Goal: Transaction & Acquisition: Obtain resource

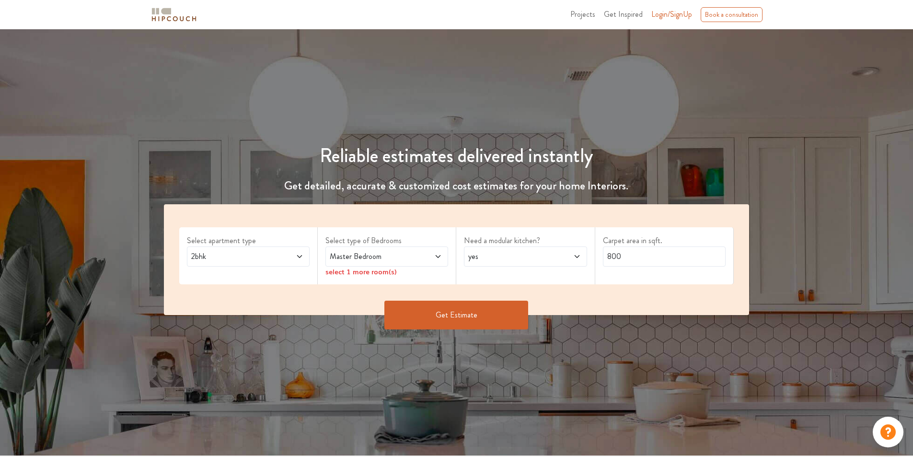
click at [488, 310] on button "Get Estimate" at bounding box center [456, 315] width 144 height 29
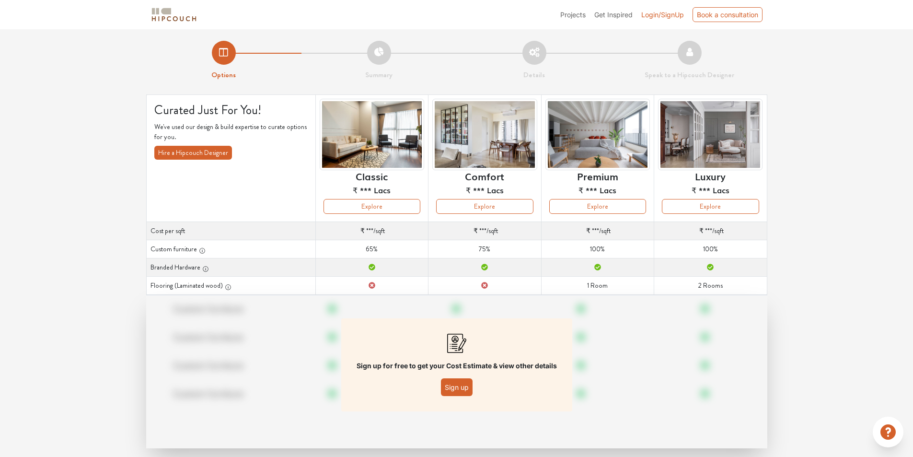
click at [461, 395] on button "Sign up" at bounding box center [457, 387] width 32 height 18
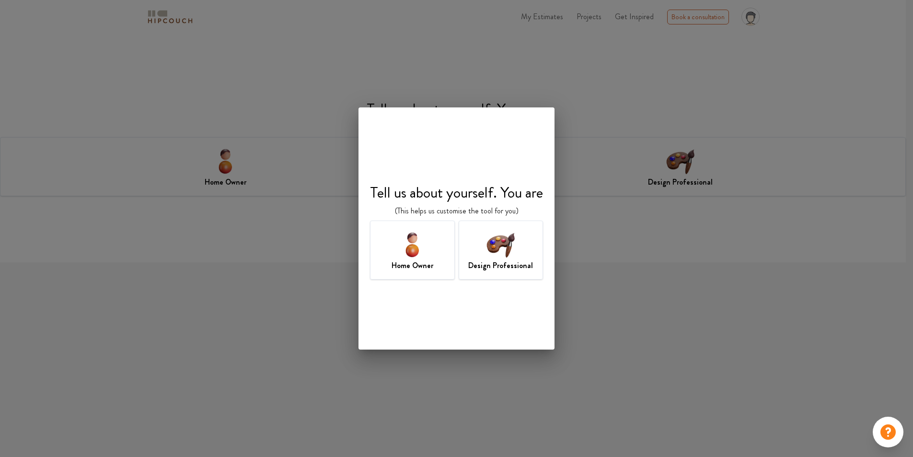
click at [503, 258] on img at bounding box center [500, 244] width 31 height 31
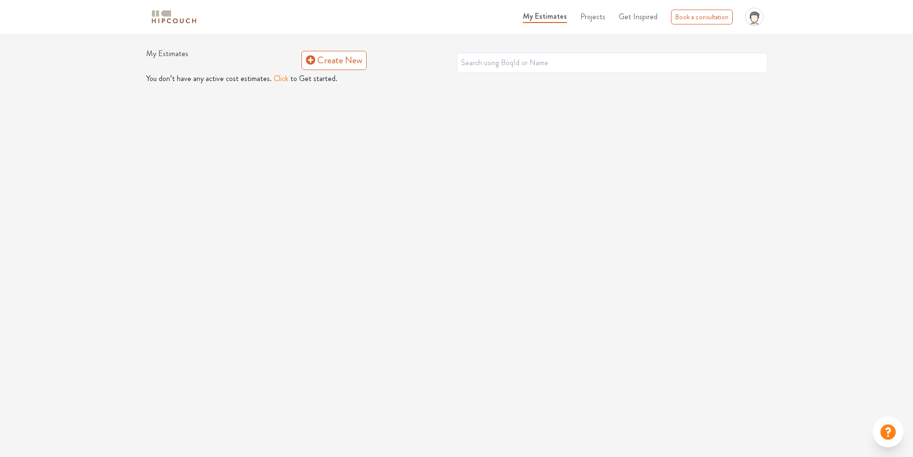
click at [278, 80] on button "Click" at bounding box center [281, 79] width 15 height 12
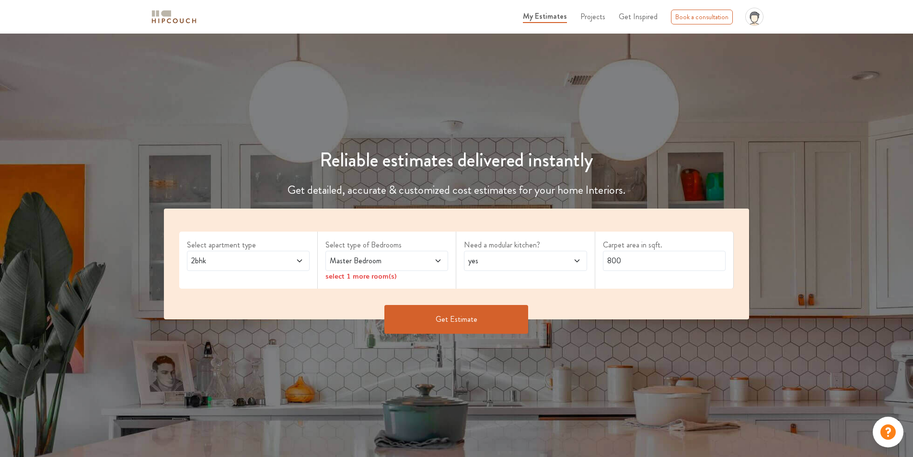
click at [297, 260] on icon at bounding box center [300, 261] width 8 height 8
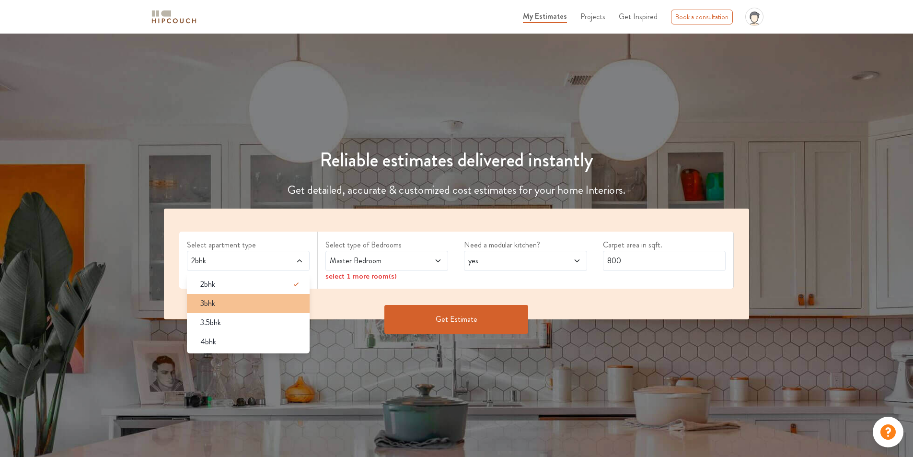
click at [258, 302] on div "3bhk" at bounding box center [251, 304] width 117 height 12
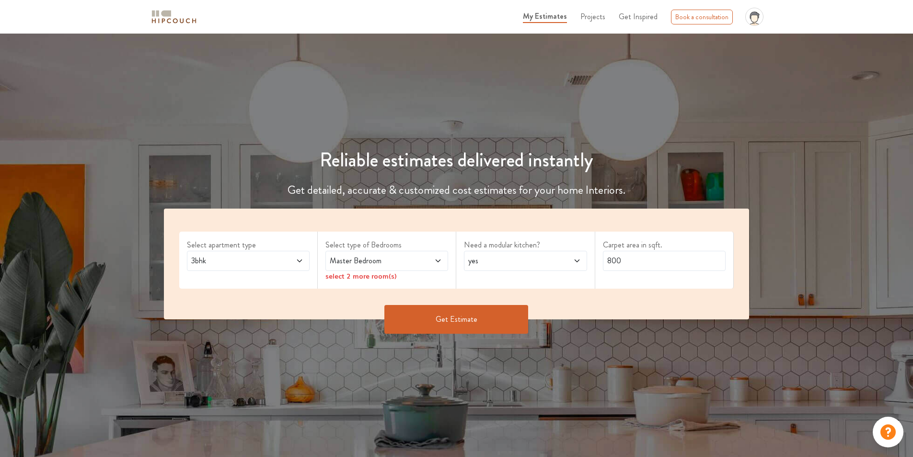
click at [402, 262] on span "Master Bedroom" at bounding box center [371, 261] width 86 height 12
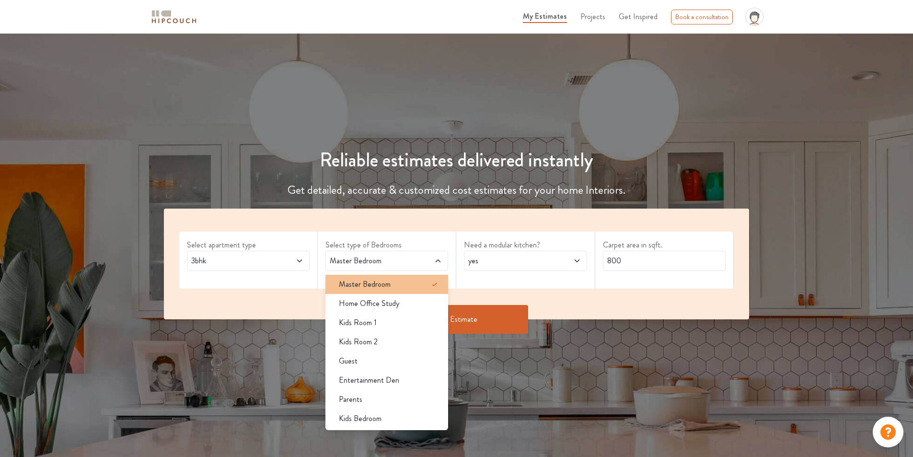
click at [400, 287] on div "Master Bedroom" at bounding box center [389, 284] width 117 height 12
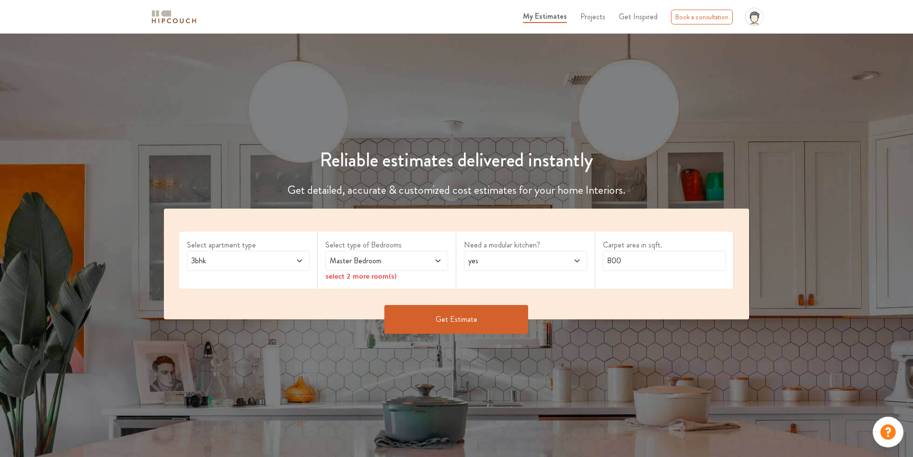
click at [435, 257] on icon at bounding box center [438, 261] width 8 height 8
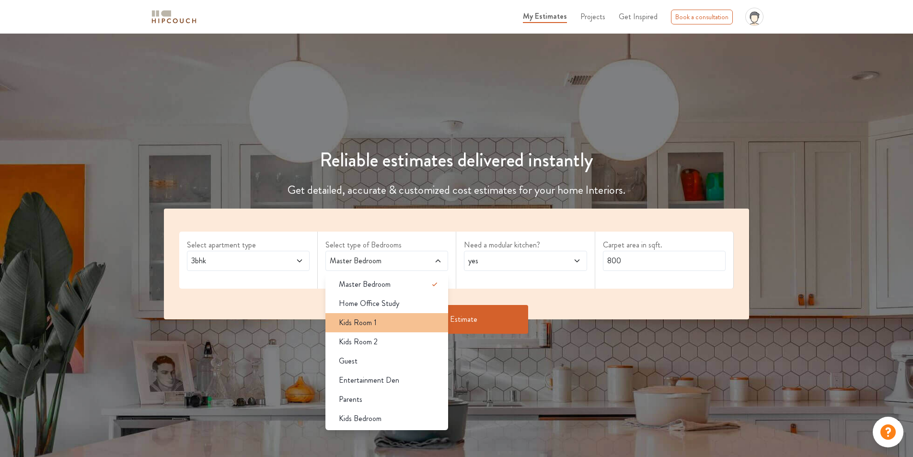
click at [385, 324] on div "Kids Room 1" at bounding box center [389, 323] width 117 height 12
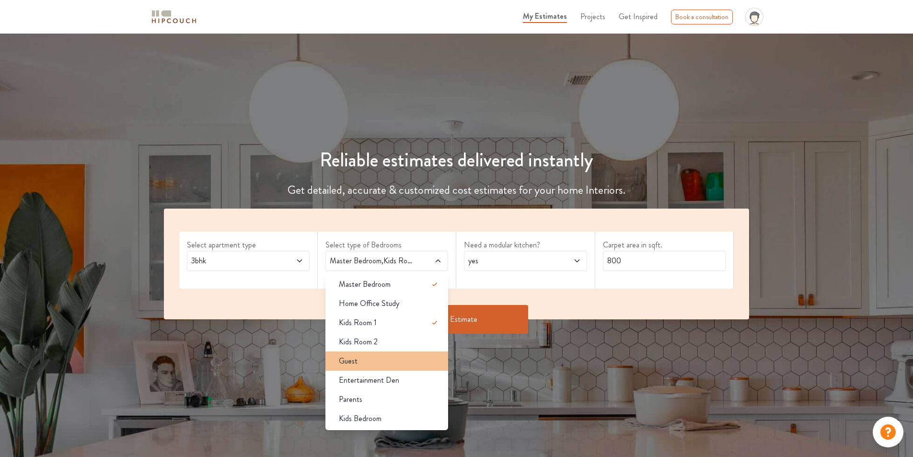
click at [393, 363] on div "Guest" at bounding box center [389, 361] width 117 height 12
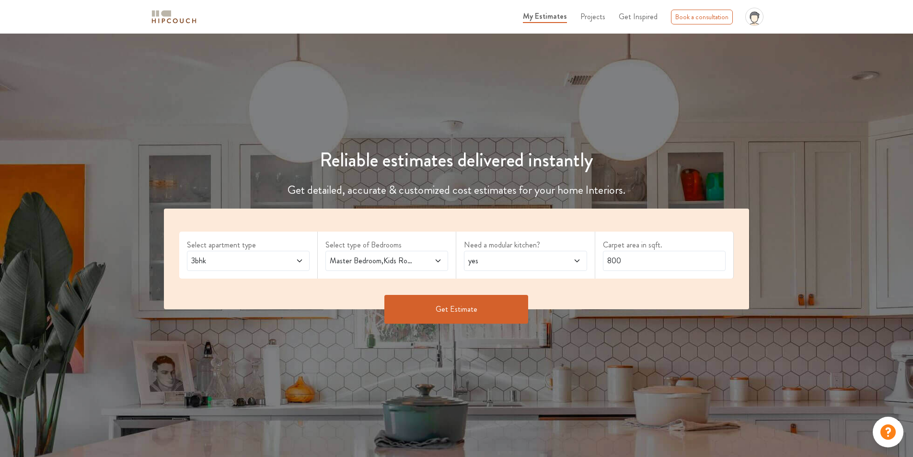
click at [438, 266] on span at bounding box center [428, 261] width 29 height 12
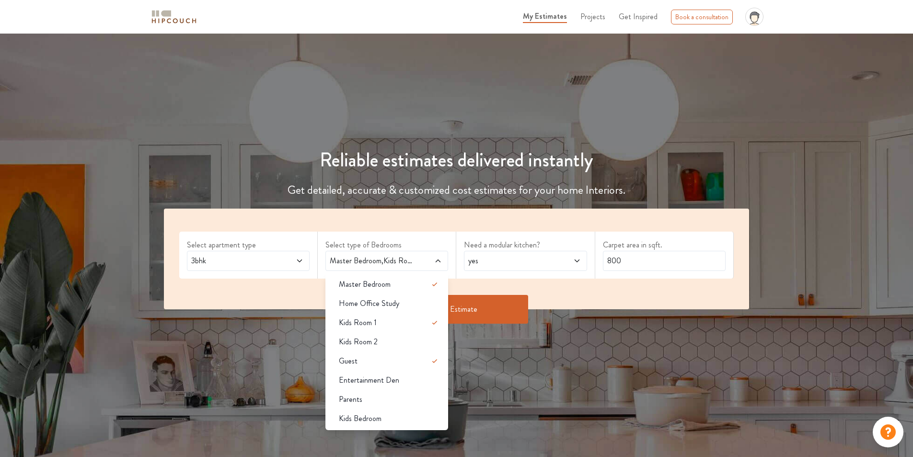
click at [497, 275] on div "Need a modular kitchen? yes" at bounding box center [525, 255] width 139 height 47
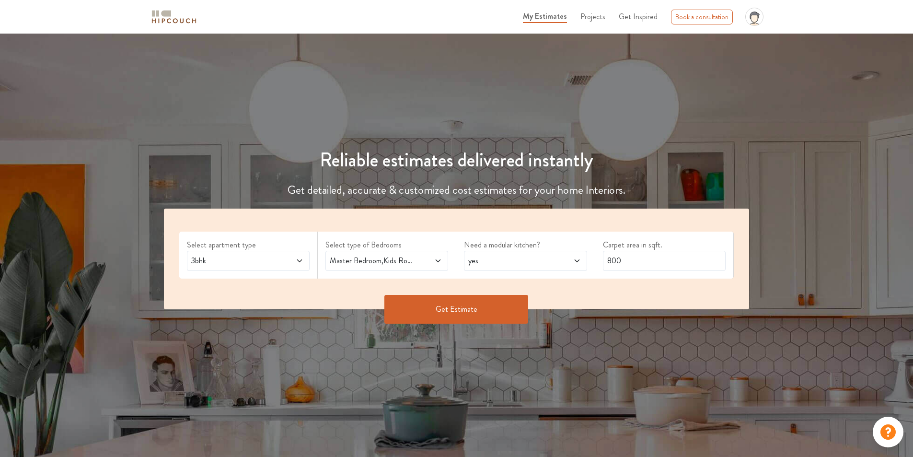
click at [532, 259] on span "yes" at bounding box center [509, 261] width 86 height 12
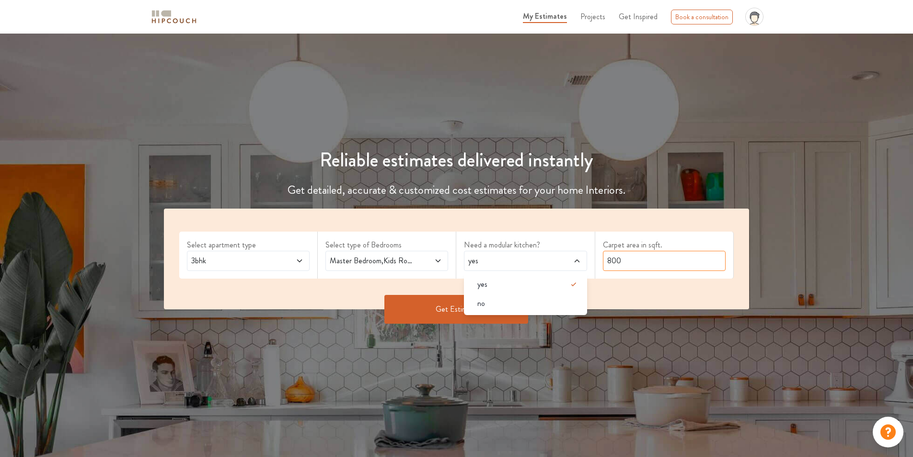
click at [645, 267] on input "800" at bounding box center [664, 261] width 123 height 20
drag, startPoint x: 629, startPoint y: 261, endPoint x: 545, endPoint y: 258, distance: 83.9
click at [545, 258] on div "Select apartment type 3bhk Select type of Bedrooms Master Bedroom,Kids Room 1,G…" at bounding box center [457, 259] width 586 height 101
type input "1250"
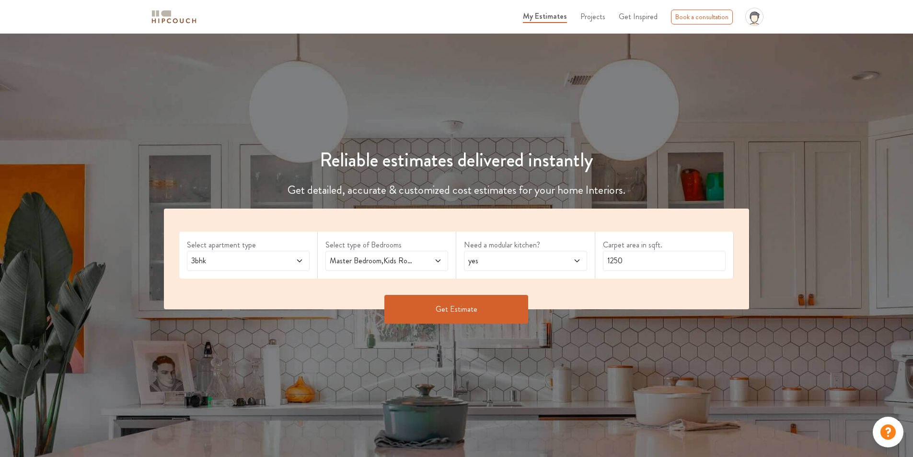
click at [449, 308] on button "Get Estimate" at bounding box center [456, 309] width 144 height 29
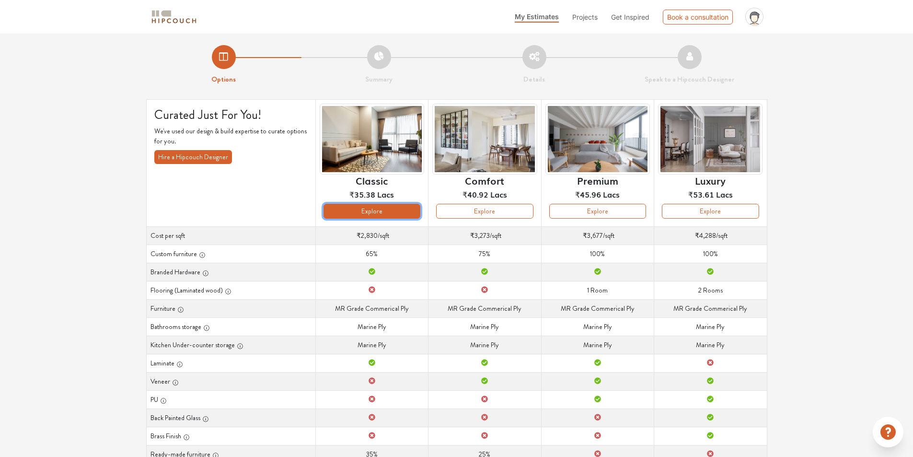
click at [392, 211] on button "Explore" at bounding box center [372, 211] width 97 height 15
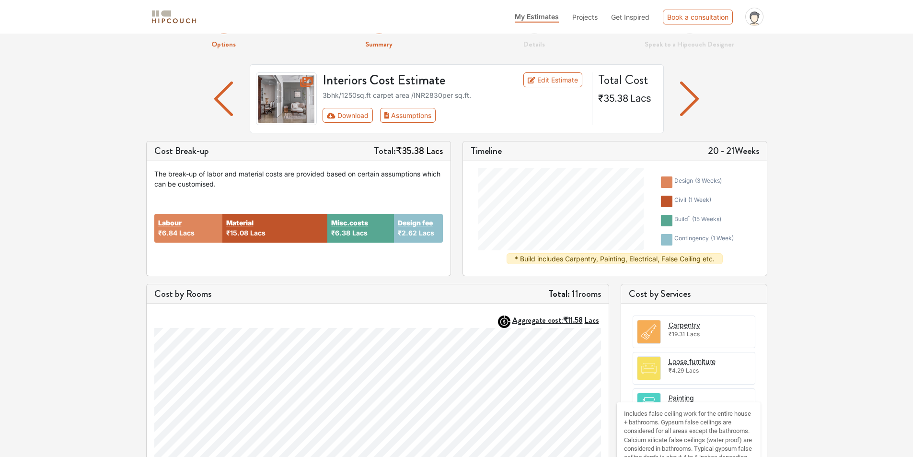
scroll to position [14, 0]
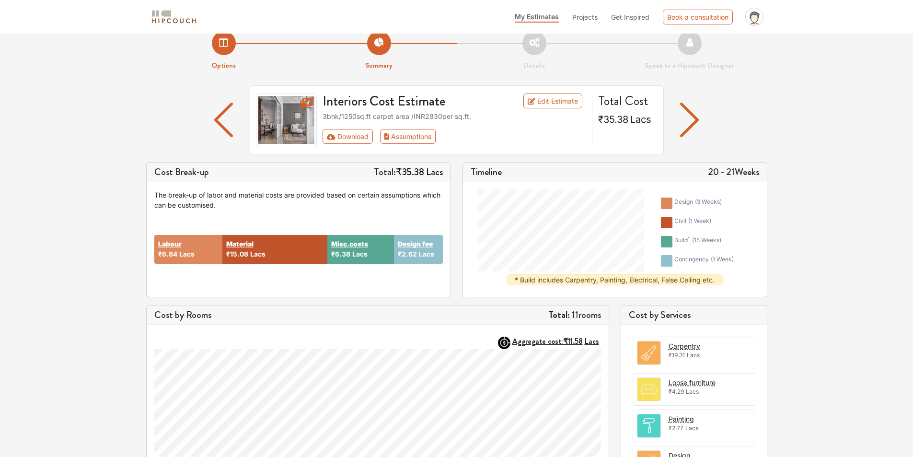
click at [691, 117] on img "button" at bounding box center [689, 120] width 19 height 35
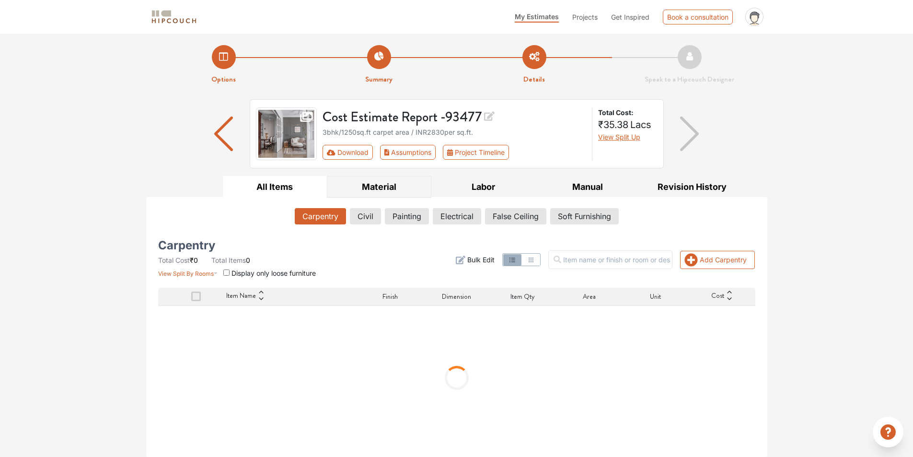
click at [370, 181] on button "Material" at bounding box center [379, 187] width 104 height 22
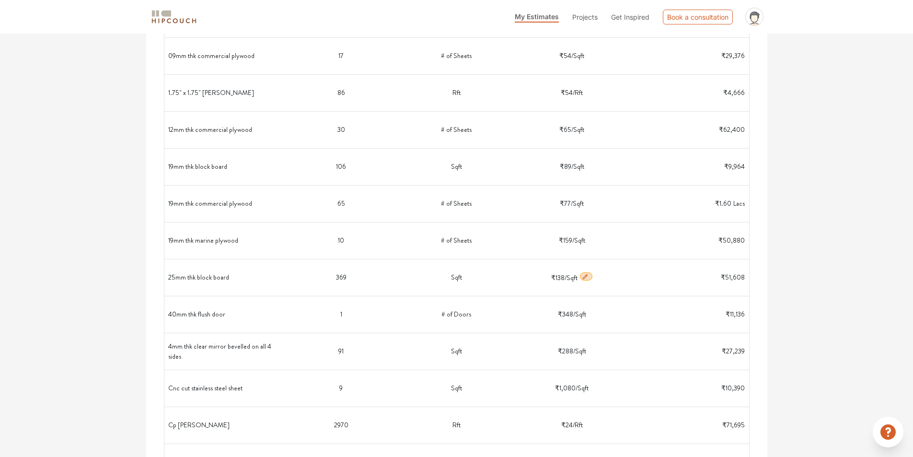
scroll to position [336, 0]
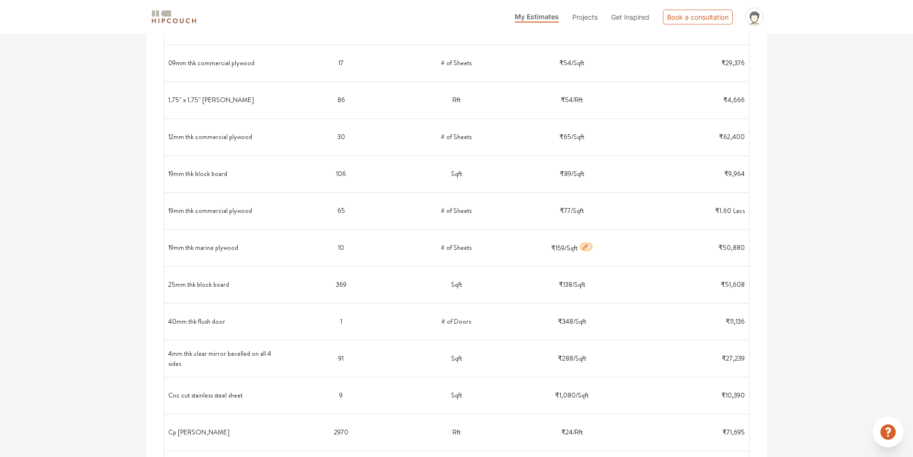
click at [585, 244] on icon "button" at bounding box center [585, 247] width 7 height 7
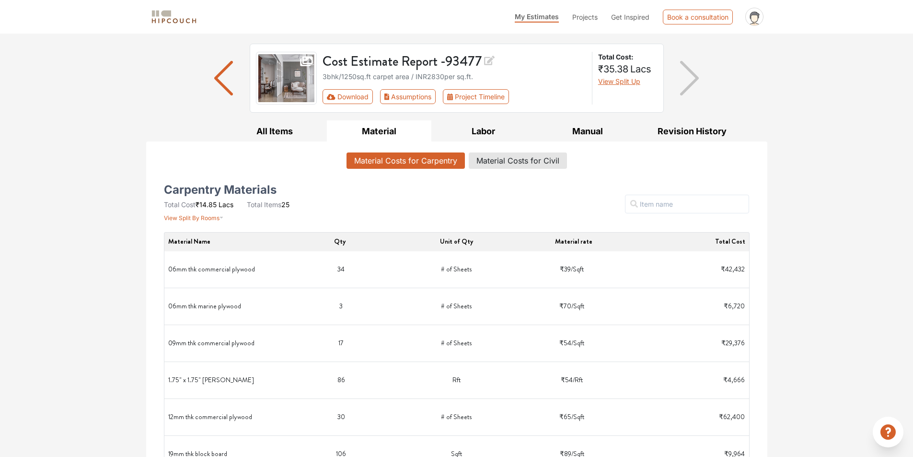
scroll to position [0, 0]
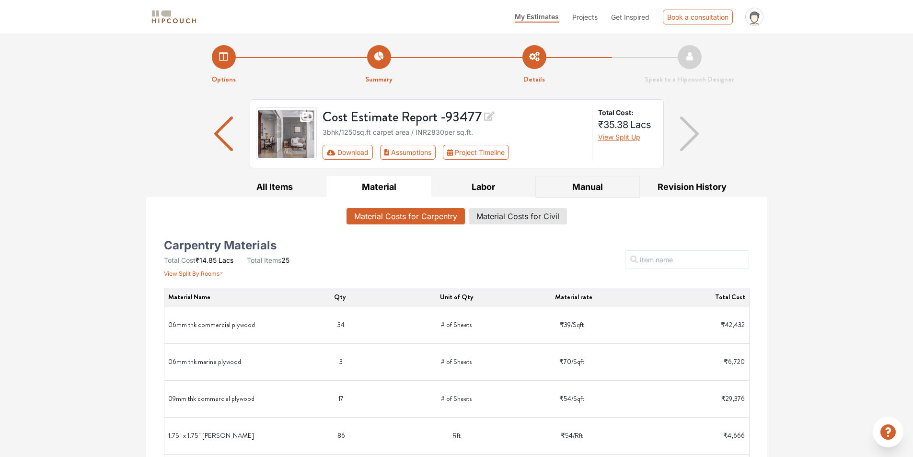
click at [584, 188] on button "Manual" at bounding box center [587, 187] width 104 height 22
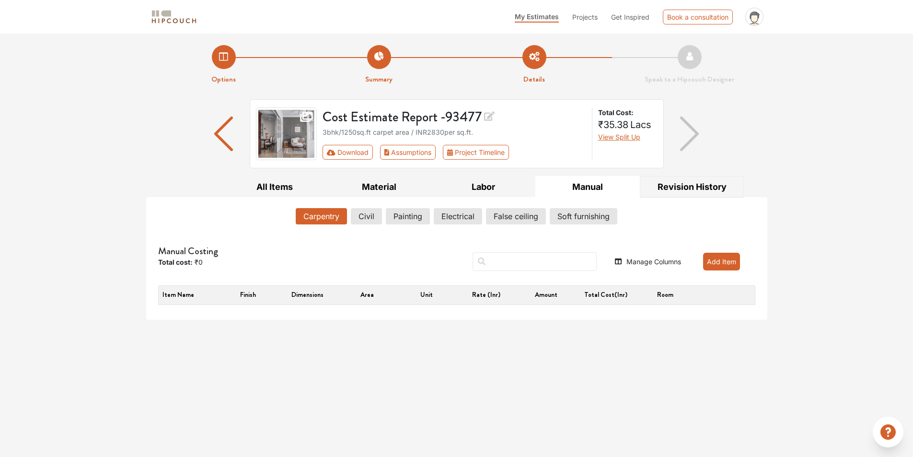
click at [678, 186] on button "Revision History" at bounding box center [692, 187] width 104 height 22
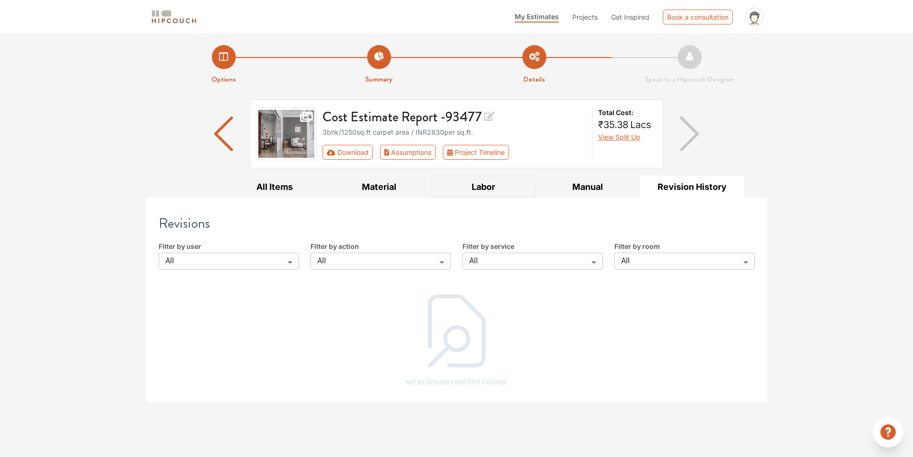
click at [475, 184] on button "Labor" at bounding box center [483, 187] width 104 height 22
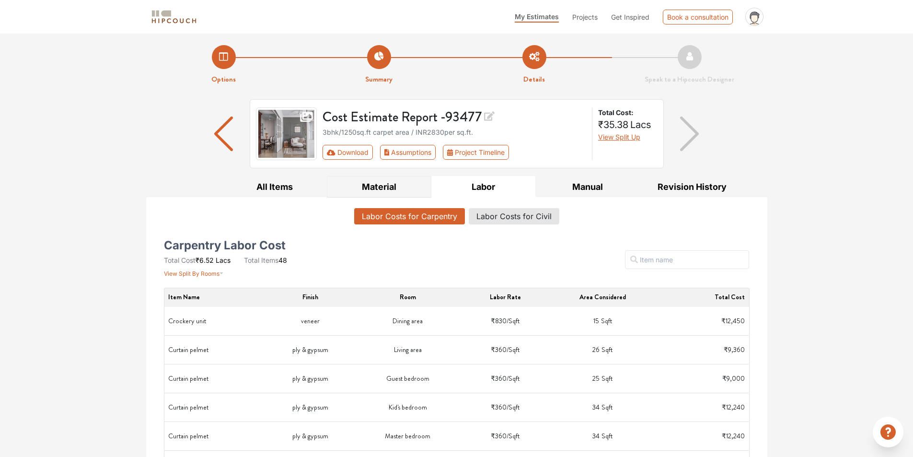
click at [381, 186] on button "Material" at bounding box center [379, 187] width 104 height 22
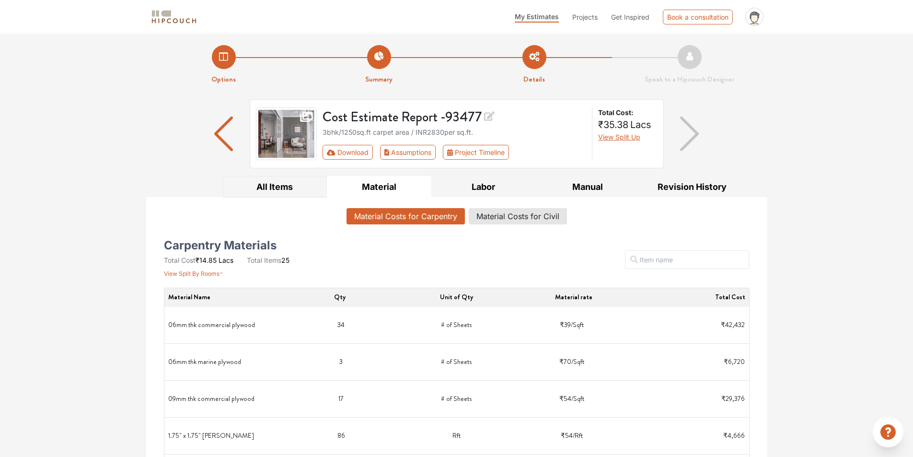
click at [285, 186] on button "All Items" at bounding box center [275, 187] width 104 height 22
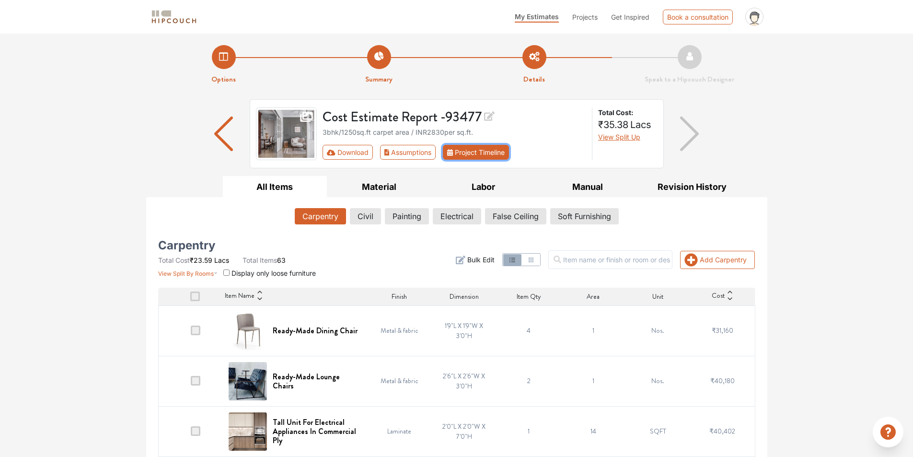
click at [484, 155] on button "Project Timeline" at bounding box center [476, 152] width 66 height 15
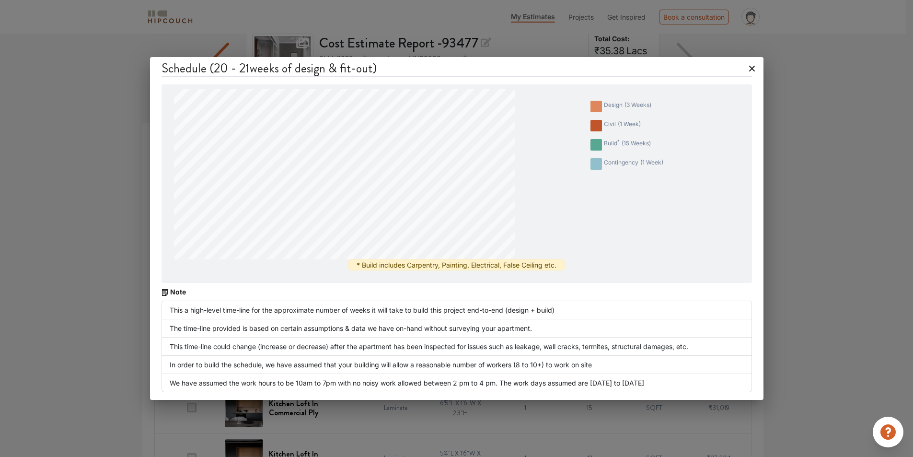
scroll to position [96, 0]
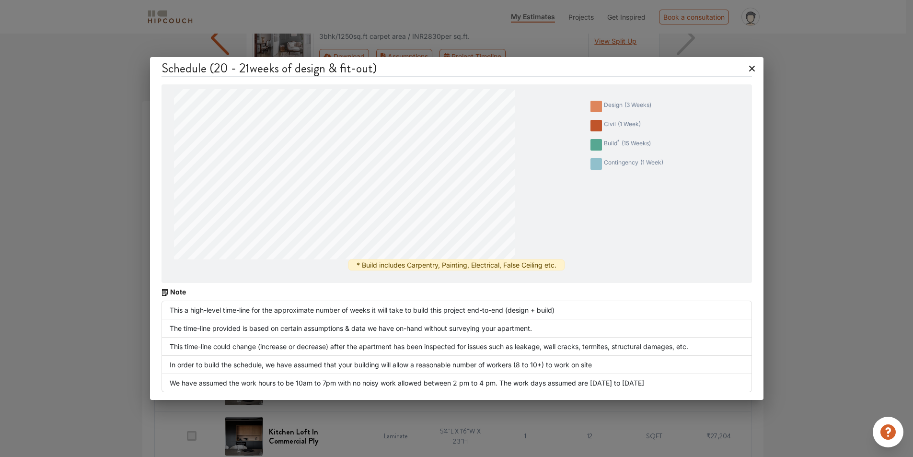
click at [751, 65] on icon at bounding box center [751, 68] width 15 height 15
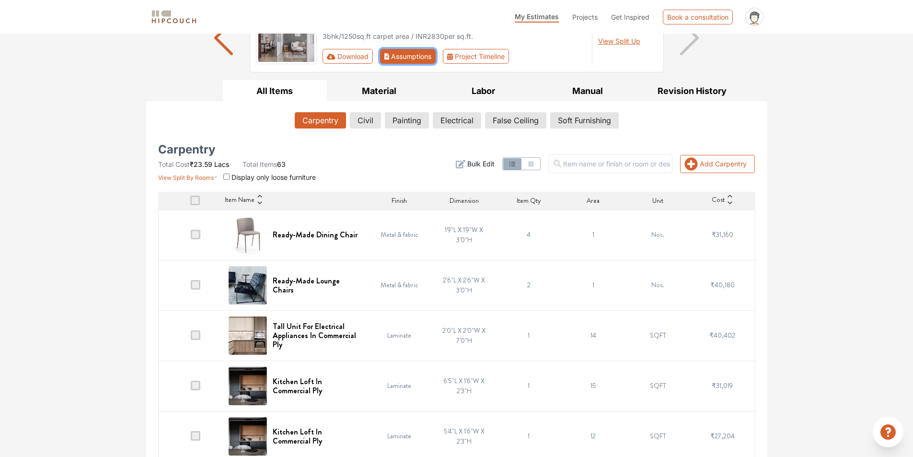
click at [409, 59] on button "Assumptions" at bounding box center [408, 56] width 56 height 15
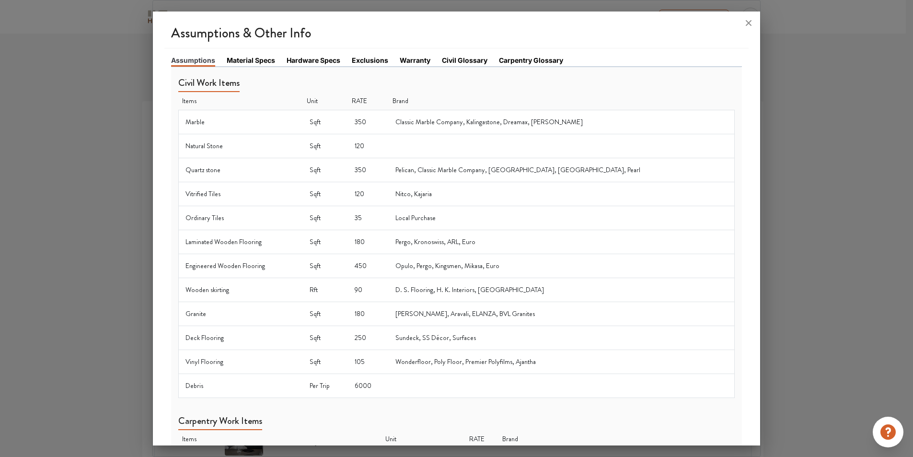
scroll to position [0, 0]
click at [259, 65] on link "Material Specs" at bounding box center [251, 61] width 48 height 10
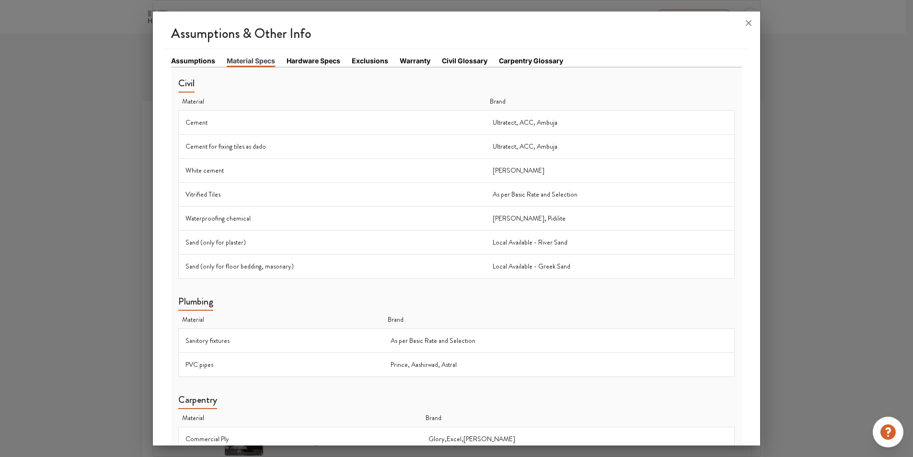
click at [327, 62] on link "Hardware Specs" at bounding box center [314, 61] width 54 height 10
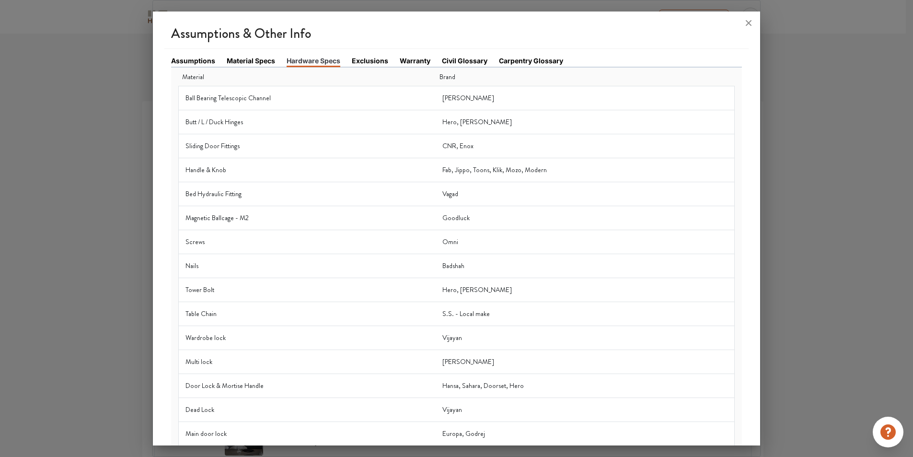
click at [362, 59] on link "Exclusions" at bounding box center [370, 61] width 36 height 10
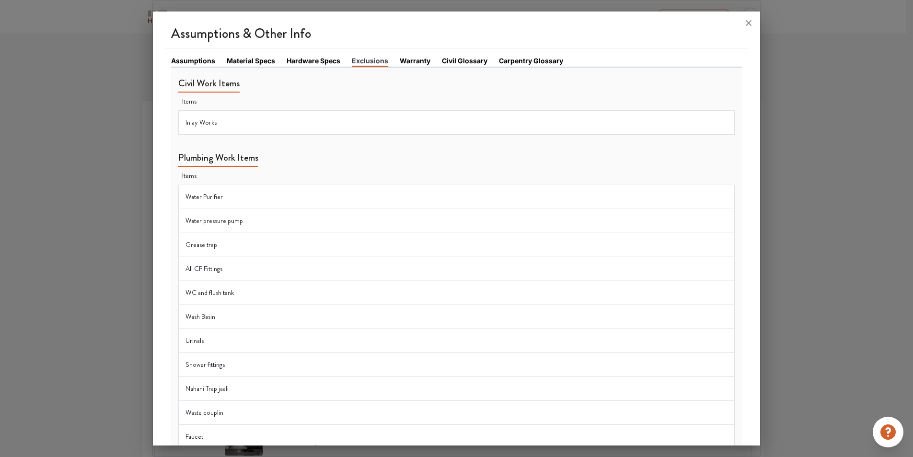
click at [413, 59] on link "Warranty" at bounding box center [415, 61] width 31 height 10
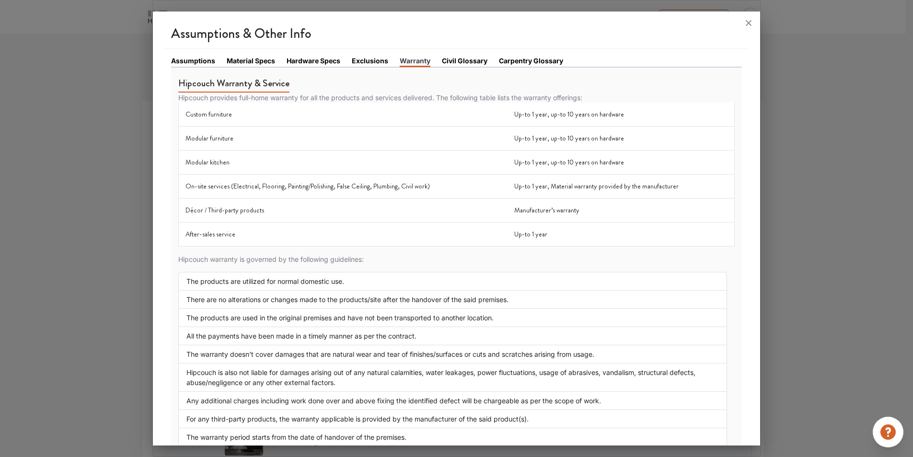
click at [467, 61] on link "Civil Glossary" at bounding box center [465, 61] width 46 height 10
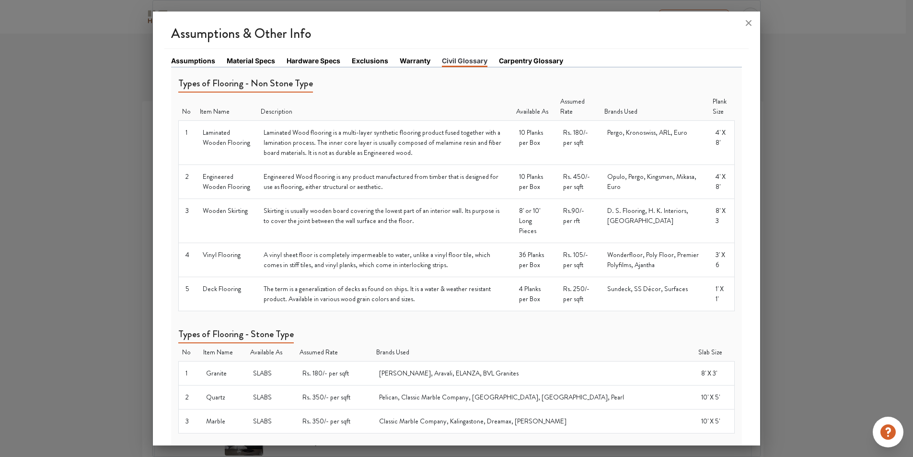
click at [530, 60] on link "Carpentry Glossary" at bounding box center [531, 61] width 64 height 10
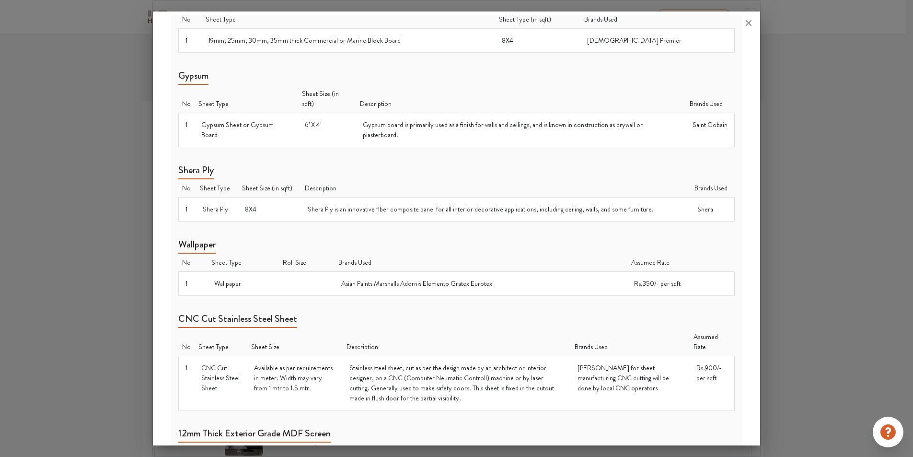
scroll to position [527, 0]
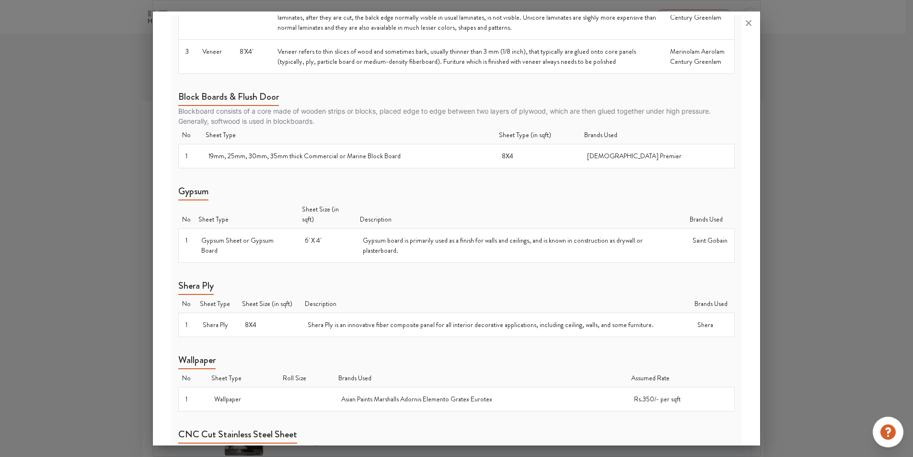
click at [392, 200] on th "Description" at bounding box center [521, 214] width 330 height 28
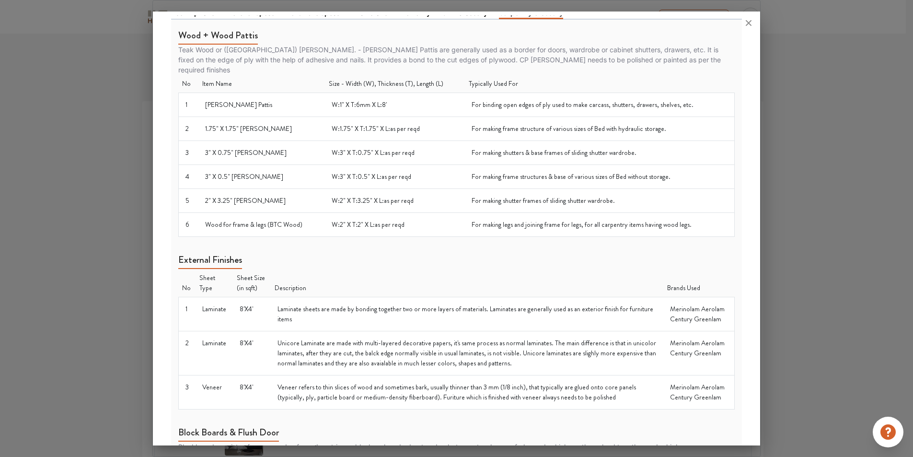
scroll to position [48, 0]
click at [751, 25] on icon at bounding box center [749, 23] width 6 height 6
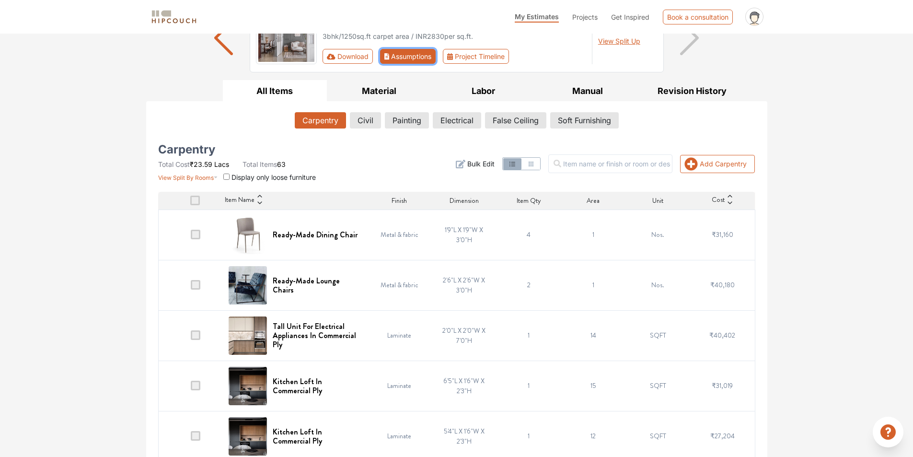
click at [397, 59] on button "Assumptions" at bounding box center [408, 56] width 56 height 15
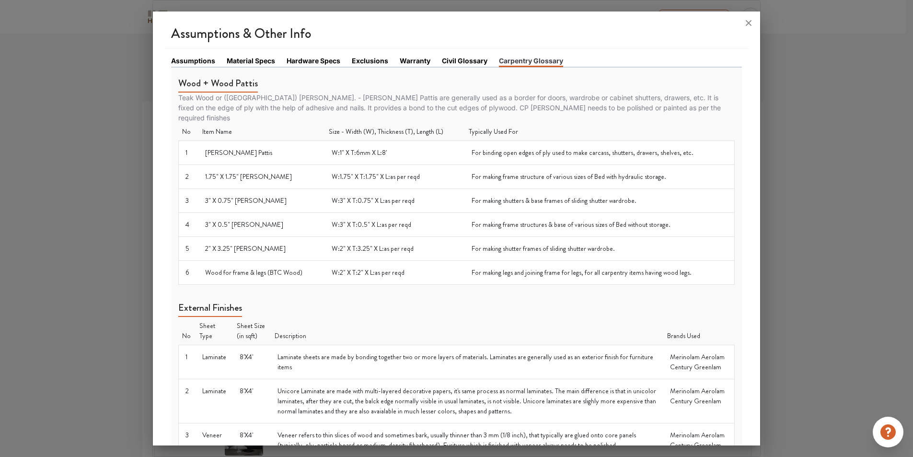
click at [490, 62] on li "Civil Glossary" at bounding box center [470, 61] width 57 height 11
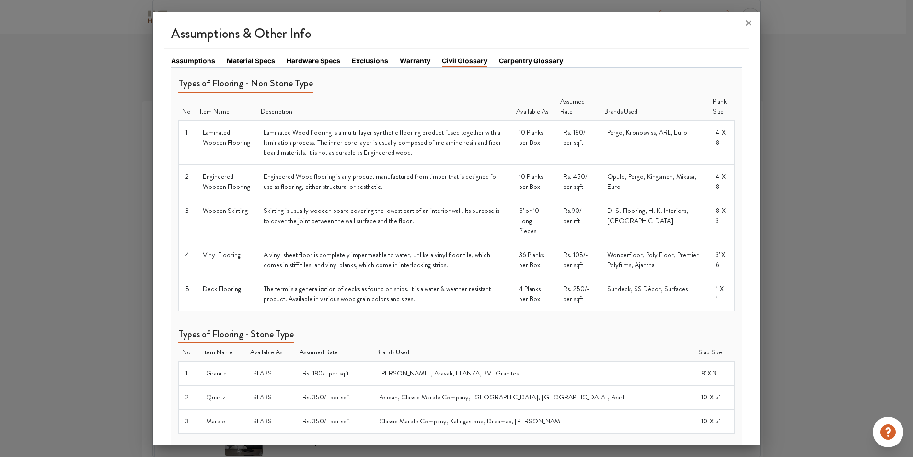
click at [463, 61] on link "Civil Glossary" at bounding box center [465, 62] width 46 height 12
click at [412, 62] on link "Warranty" at bounding box center [415, 61] width 31 height 10
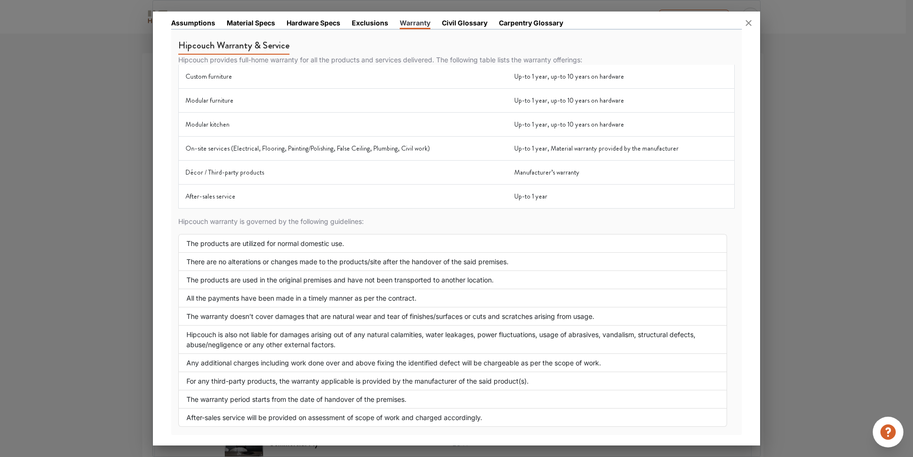
scroll to position [38, 0]
click at [370, 27] on div at bounding box center [457, 23] width 608 height 23
click at [370, 23] on div at bounding box center [457, 23] width 608 height 23
click at [456, 23] on div at bounding box center [457, 23] width 608 height 23
click at [370, 22] on div at bounding box center [457, 23] width 608 height 23
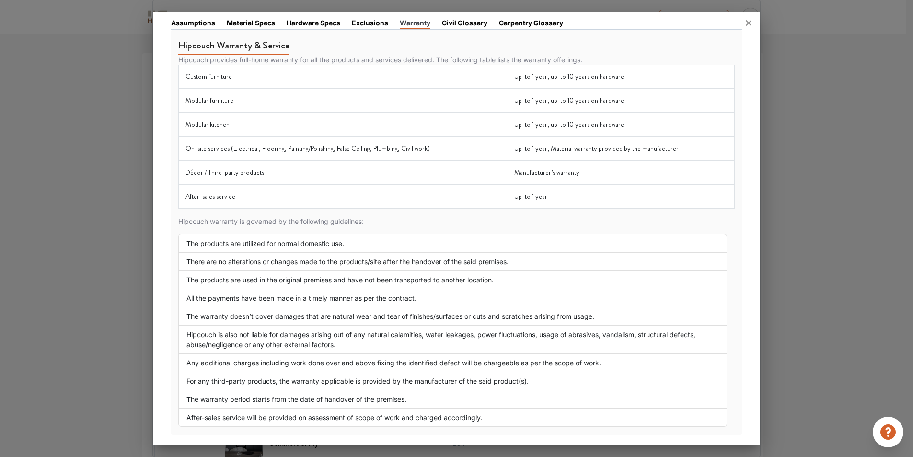
click at [367, 21] on div at bounding box center [457, 23] width 608 height 23
click at [313, 23] on div at bounding box center [457, 23] width 608 height 23
click at [255, 16] on div at bounding box center [457, 23] width 608 height 23
click at [230, 22] on div at bounding box center [457, 23] width 608 height 23
click at [191, 20] on div at bounding box center [457, 23] width 608 height 23
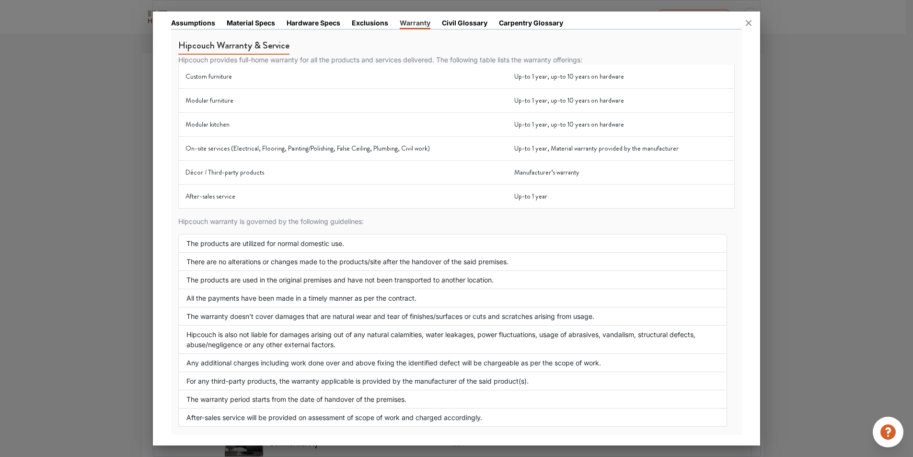
click at [460, 23] on div at bounding box center [457, 23] width 608 height 23
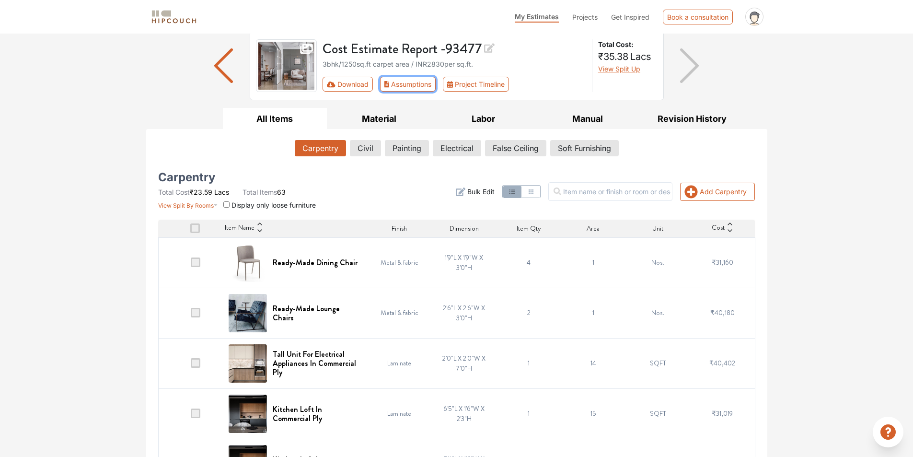
scroll to position [48, 0]
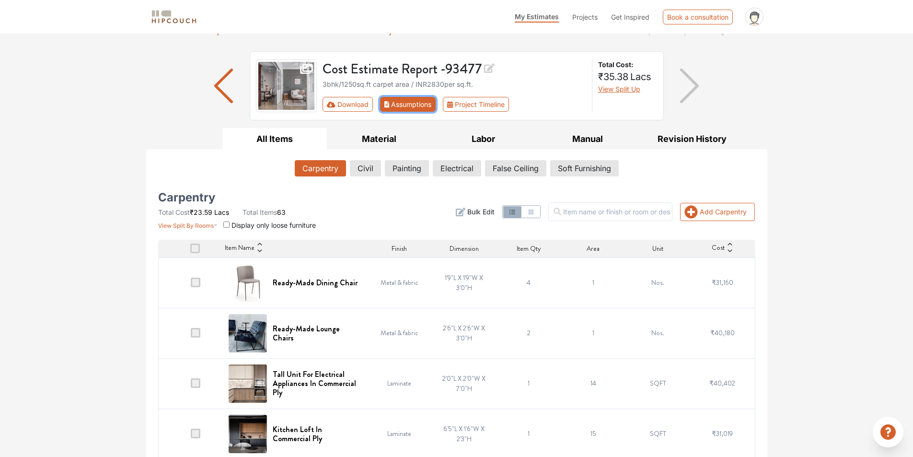
click at [427, 104] on button "Assumptions" at bounding box center [408, 104] width 56 height 15
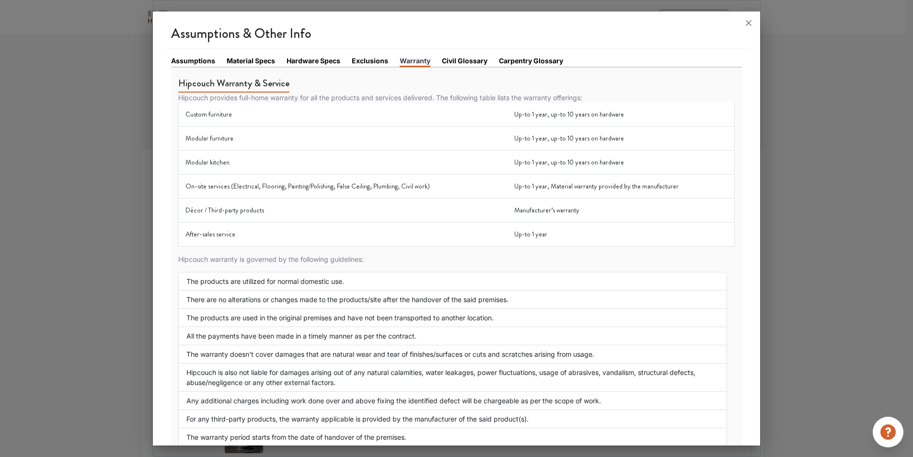
click at [371, 59] on link "Exclusions" at bounding box center [370, 61] width 36 height 10
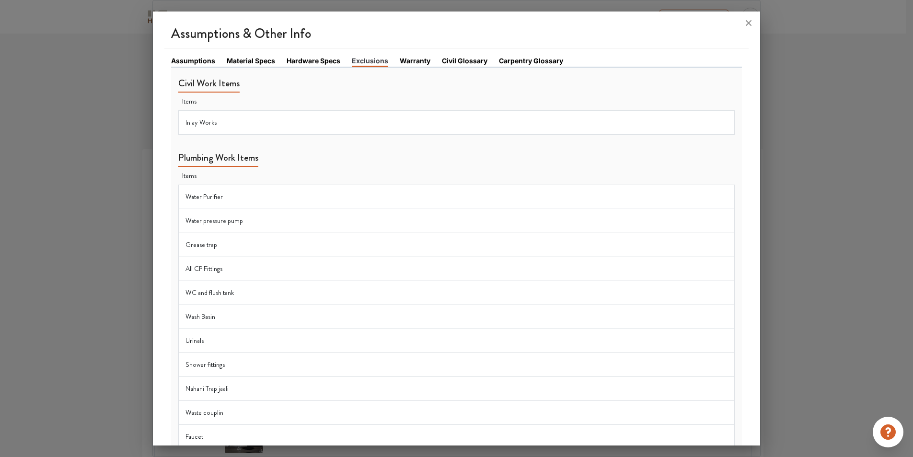
scroll to position [96, 0]
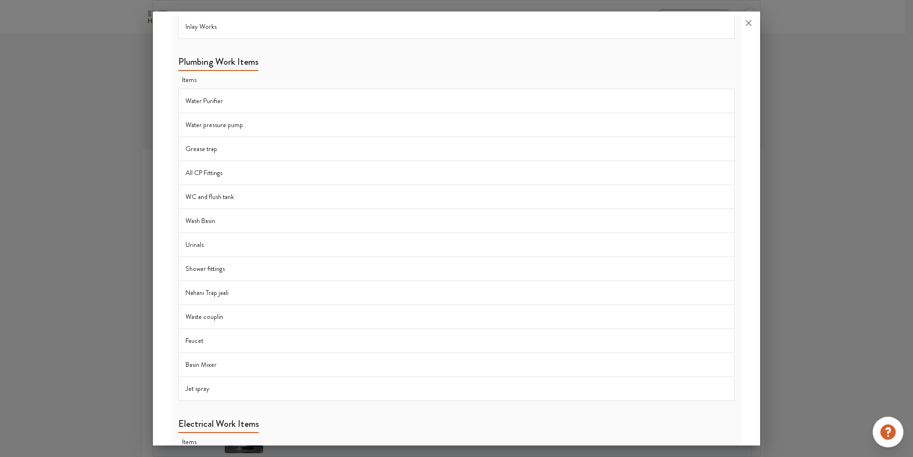
click at [290, 129] on td "Water pressure pump" at bounding box center [456, 125] width 557 height 24
click at [209, 149] on td "Grease trap" at bounding box center [456, 149] width 557 height 24
click at [210, 174] on td "All CP Fittings" at bounding box center [456, 173] width 557 height 24
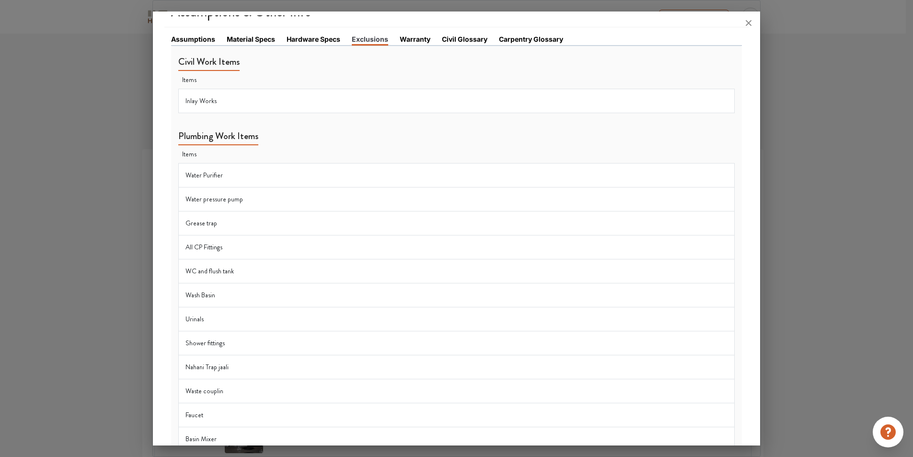
scroll to position [0, 0]
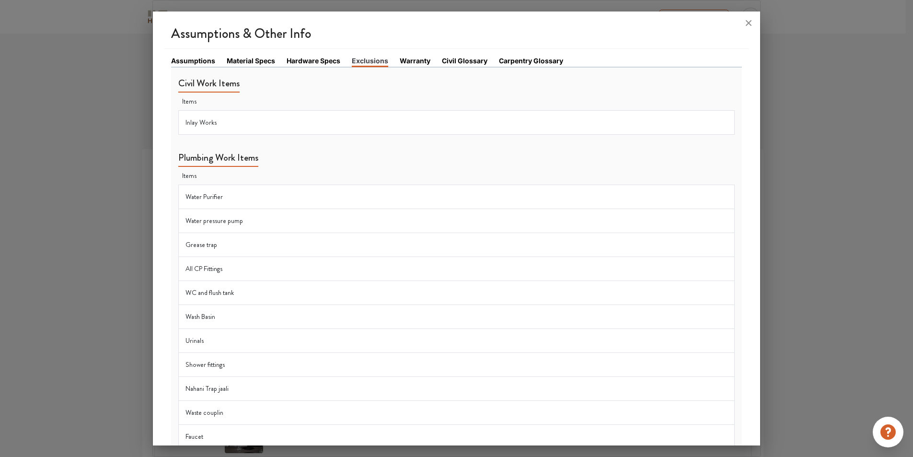
click at [316, 60] on link "Hardware Specs" at bounding box center [314, 61] width 54 height 10
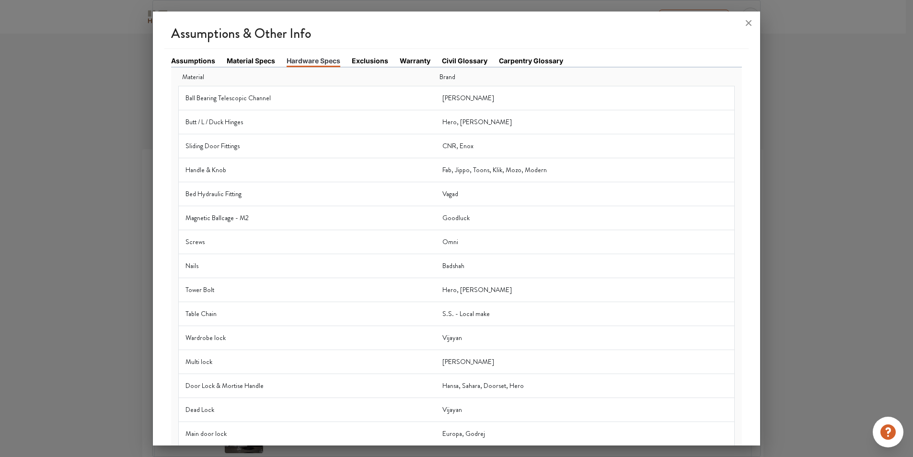
click at [254, 62] on link "Material Specs" at bounding box center [251, 61] width 48 height 10
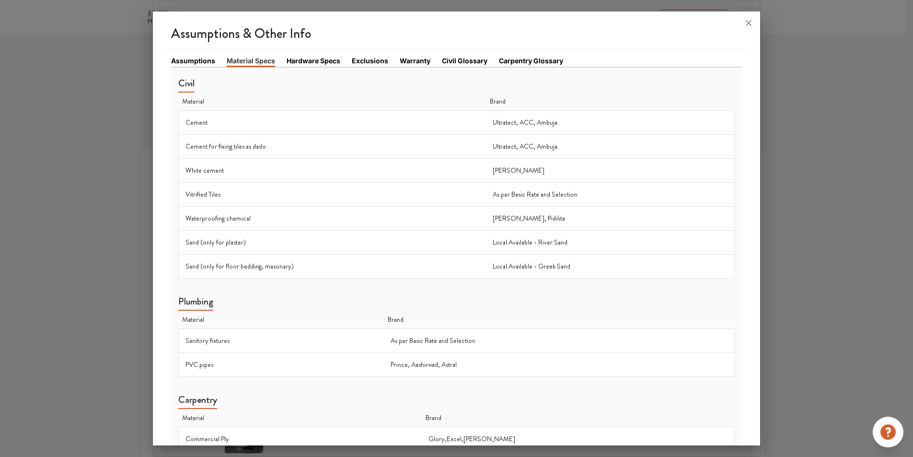
click at [188, 60] on link "Assumptions" at bounding box center [193, 61] width 44 height 10
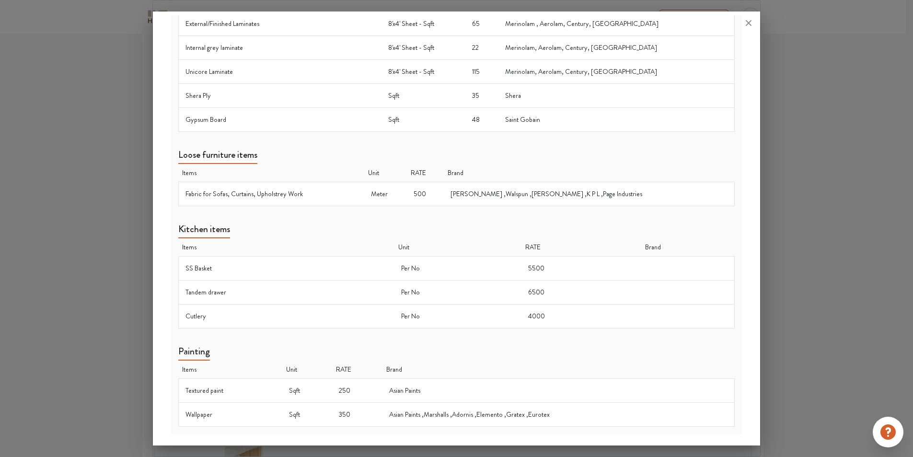
scroll to position [240, 0]
click at [533, 267] on td "5500" at bounding box center [582, 268] width 120 height 24
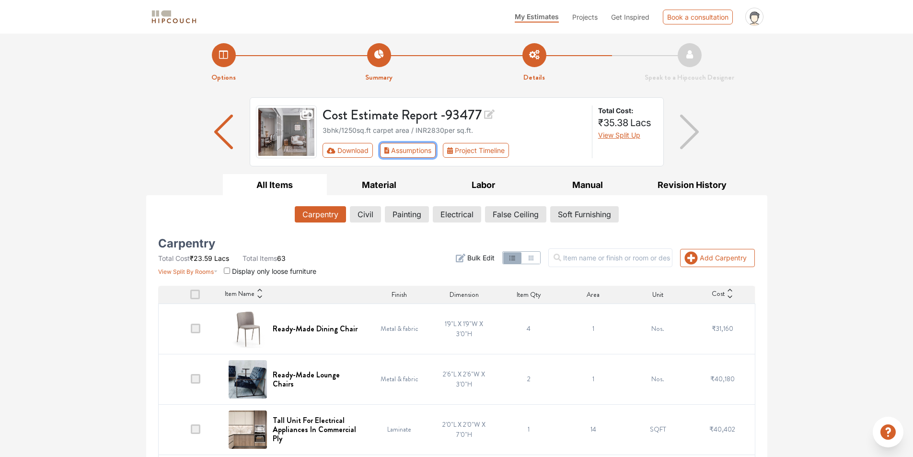
scroll to position [0, 0]
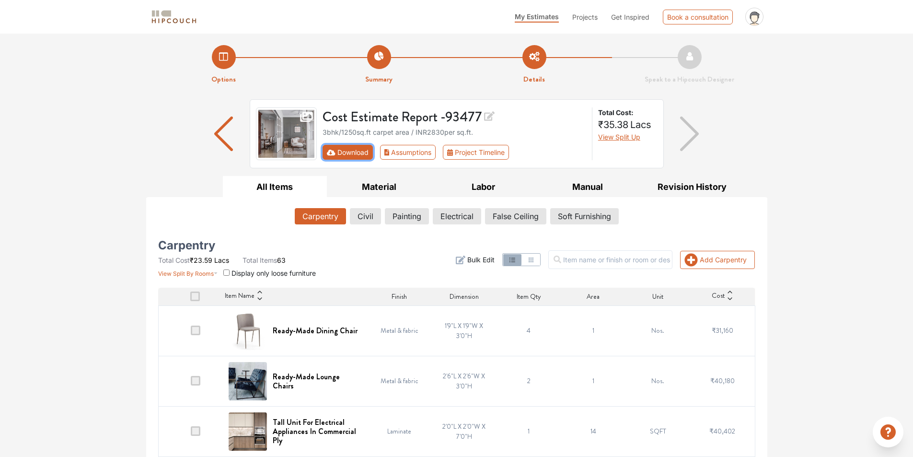
click at [345, 151] on button "Download" at bounding box center [348, 152] width 50 height 15
click at [350, 156] on button "Download" at bounding box center [348, 152] width 50 height 15
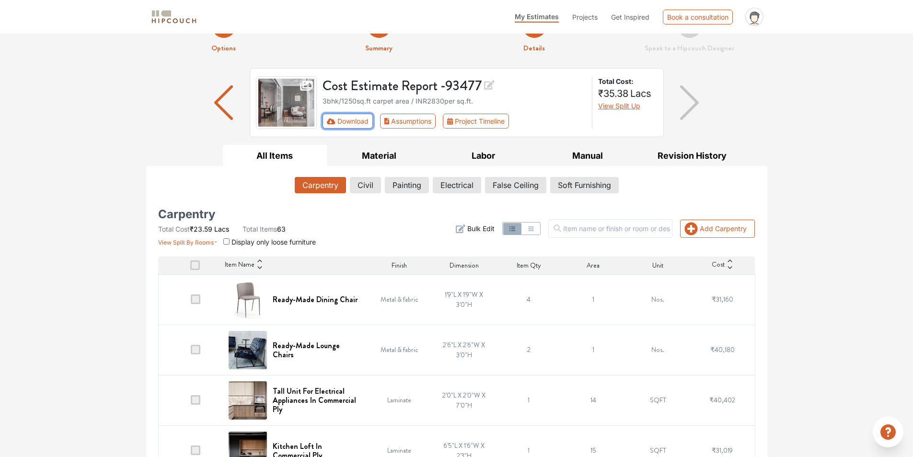
scroll to position [48, 0]
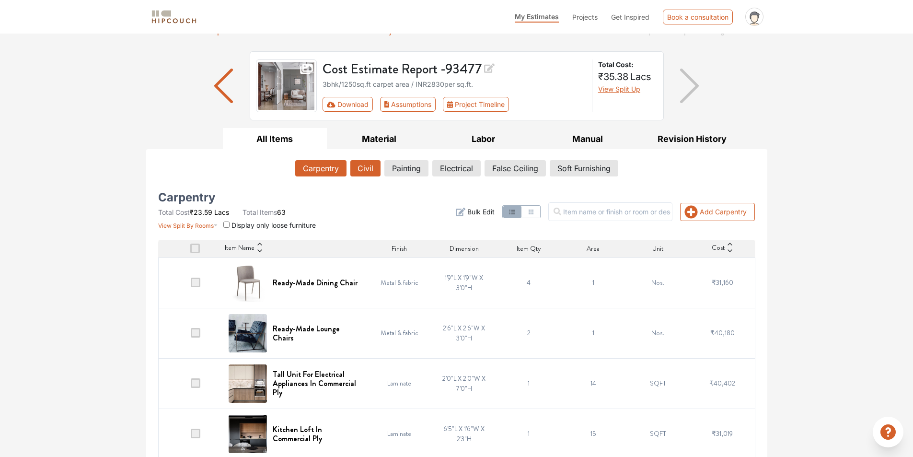
click at [363, 168] on button "Civil" at bounding box center [365, 168] width 30 height 16
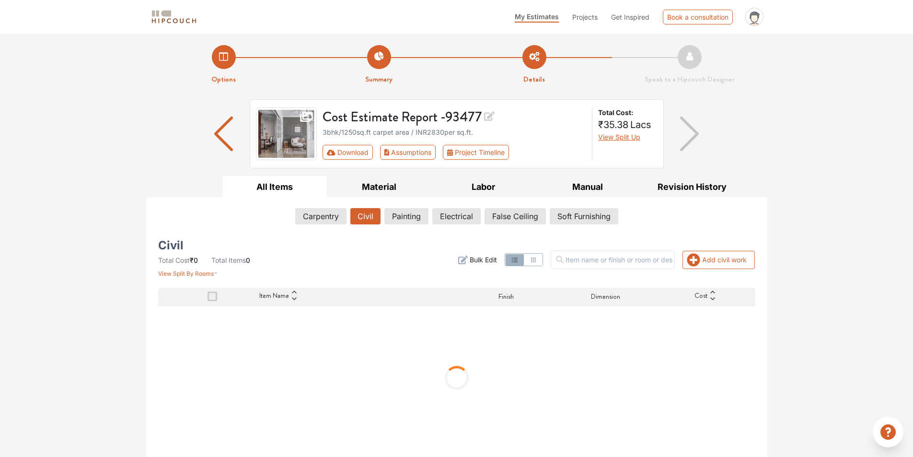
scroll to position [0, 0]
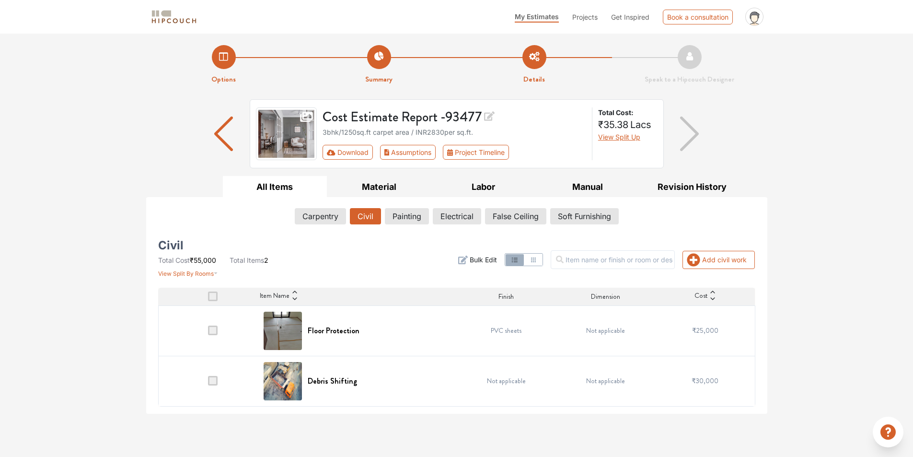
click at [214, 294] on span at bounding box center [213, 296] width 10 height 10
click at [208, 299] on input "checkbox" at bounding box center [208, 299] width 0 height 0
click at [217, 334] on span at bounding box center [213, 330] width 10 height 10
click at [208, 333] on input "checkbox" at bounding box center [208, 333] width 0 height 0
click at [216, 332] on span at bounding box center [213, 330] width 10 height 10
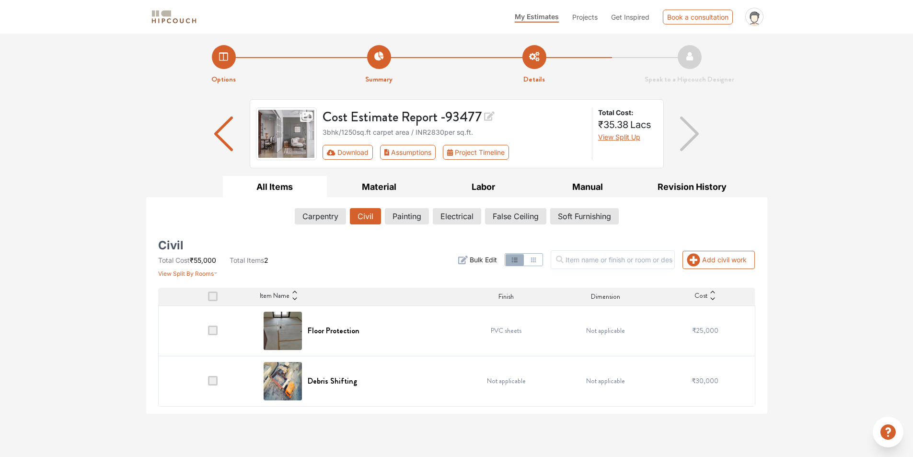
click at [208, 333] on input "checkbox" at bounding box center [208, 333] width 0 height 0
drag, startPoint x: 215, startPoint y: 331, endPoint x: 247, endPoint y: 290, distance: 52.6
click at [217, 327] on span at bounding box center [213, 330] width 10 height 10
click at [208, 333] on input "checkbox" at bounding box center [208, 333] width 0 height 0
click at [396, 217] on button "Painting" at bounding box center [406, 216] width 43 height 16
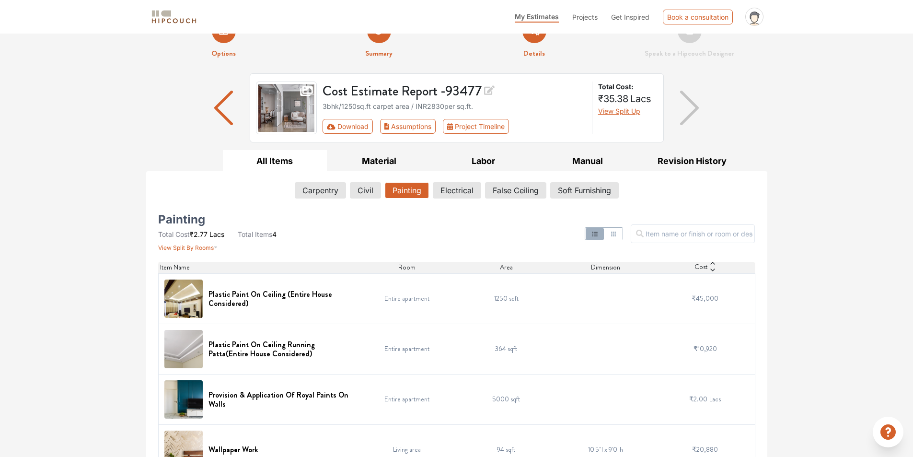
scroll to position [51, 0]
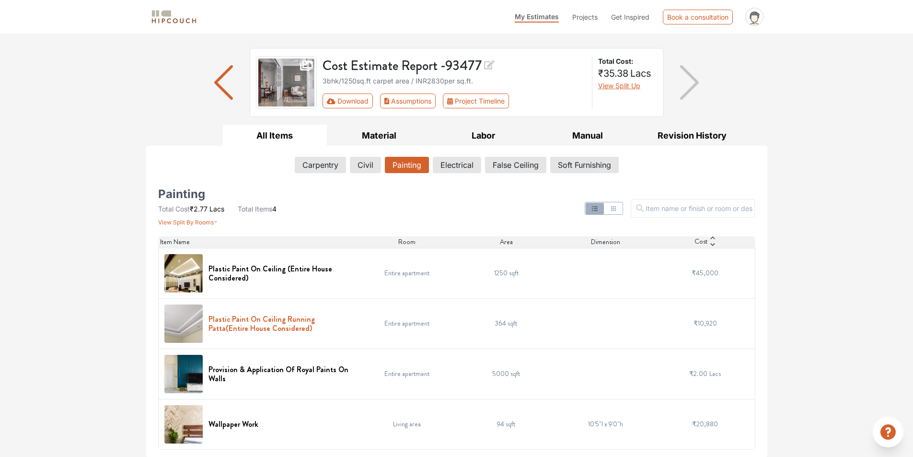
click at [290, 319] on h6 "Plastic Paint On Ceiling Running Patta(Entire House Considered)" at bounding box center [280, 323] width 143 height 18
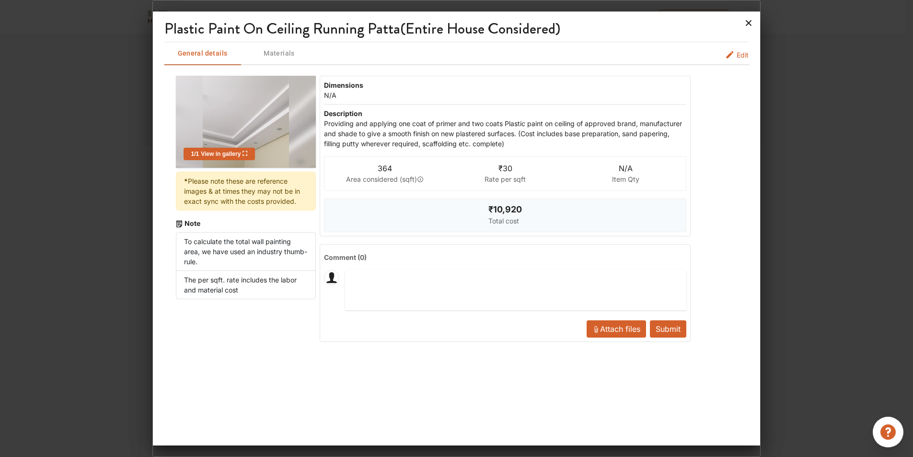
click at [751, 25] on icon at bounding box center [749, 23] width 6 height 6
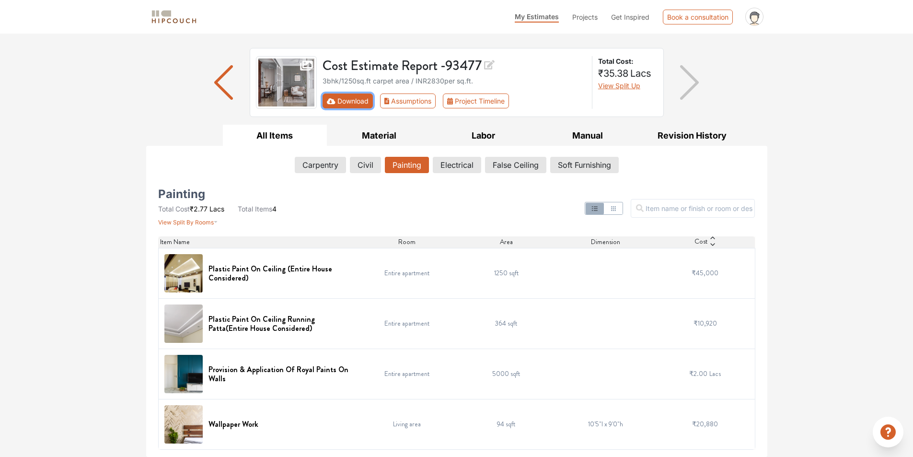
click at [357, 97] on button "Download" at bounding box center [348, 100] width 50 height 15
click at [345, 98] on button "Download" at bounding box center [348, 100] width 50 height 15
click at [345, 97] on button "Download" at bounding box center [348, 100] width 50 height 15
click at [402, 102] on button "Assumptions" at bounding box center [408, 100] width 56 height 15
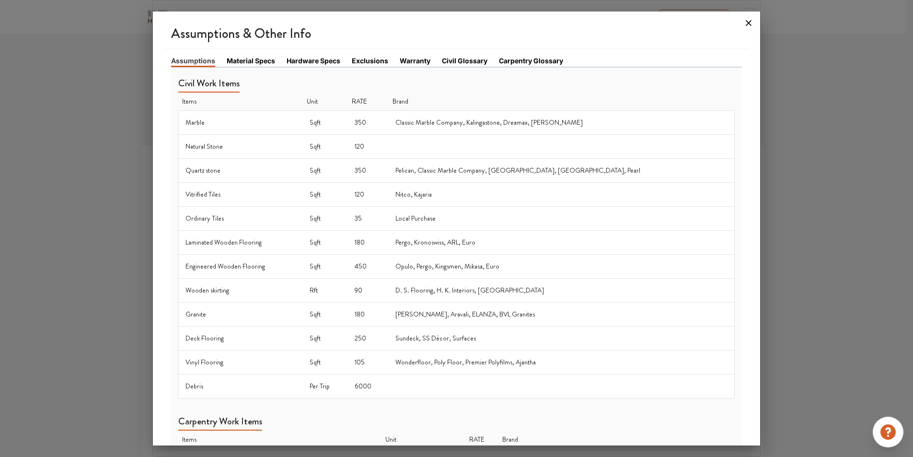
click at [749, 23] on icon at bounding box center [749, 23] width 6 height 6
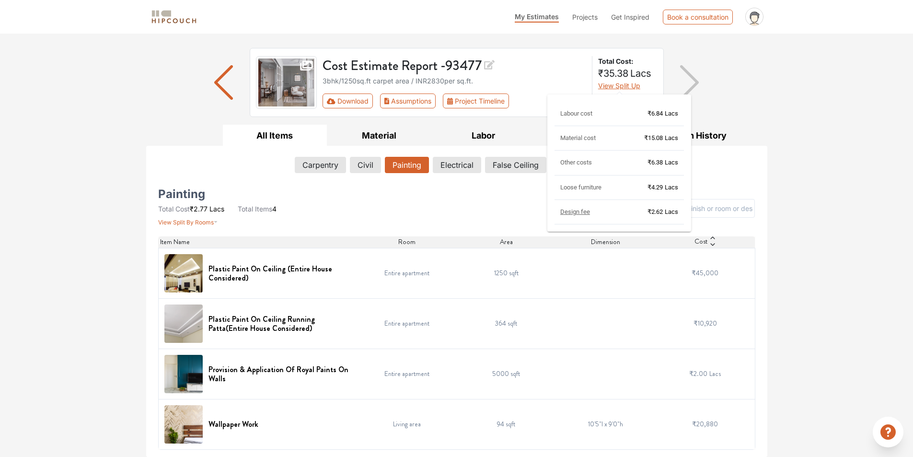
click at [582, 212] on span "Design fee" at bounding box center [575, 211] width 30 height 7
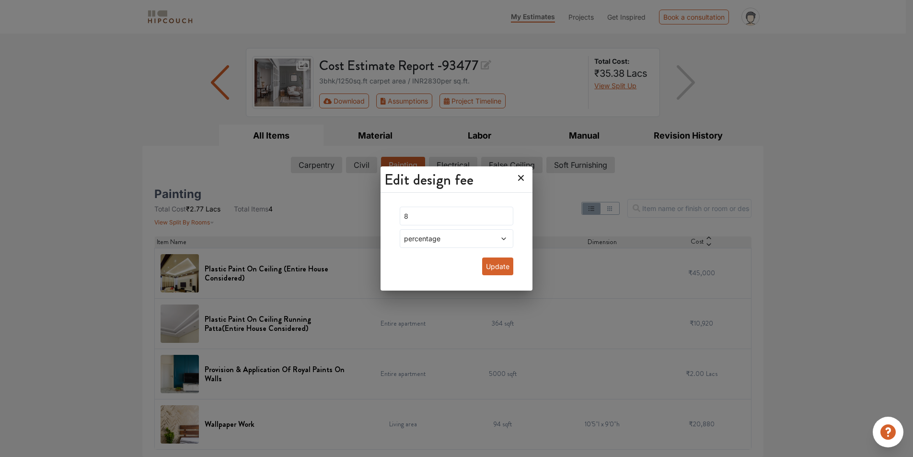
click at [493, 237] on span at bounding box center [494, 238] width 26 height 10
click at [472, 283] on div "sqft" at bounding box center [460, 278] width 108 height 10
drag, startPoint x: 425, startPoint y: 215, endPoint x: 401, endPoint y: 216, distance: 24.0
click at [399, 217] on div "8 sqft Update" at bounding box center [456, 243] width 129 height 88
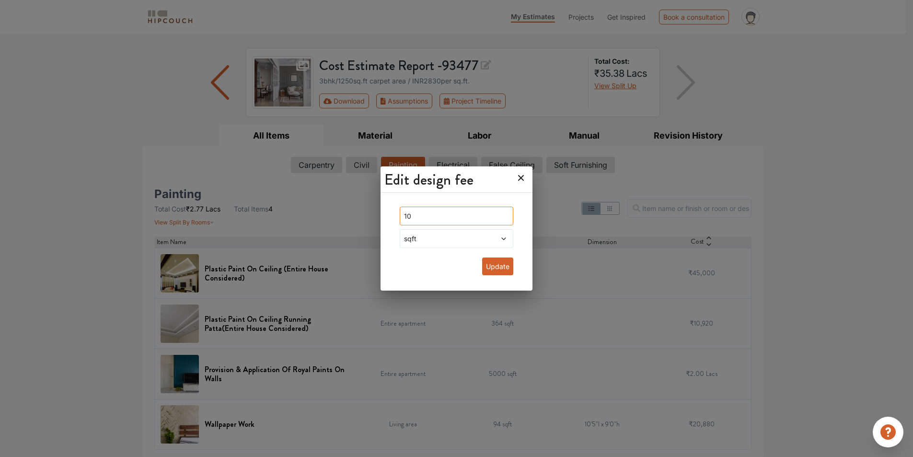
type input "10"
click at [494, 267] on button "Update" at bounding box center [497, 266] width 31 height 18
click at [513, 181] on icon at bounding box center [520, 177] width 15 height 15
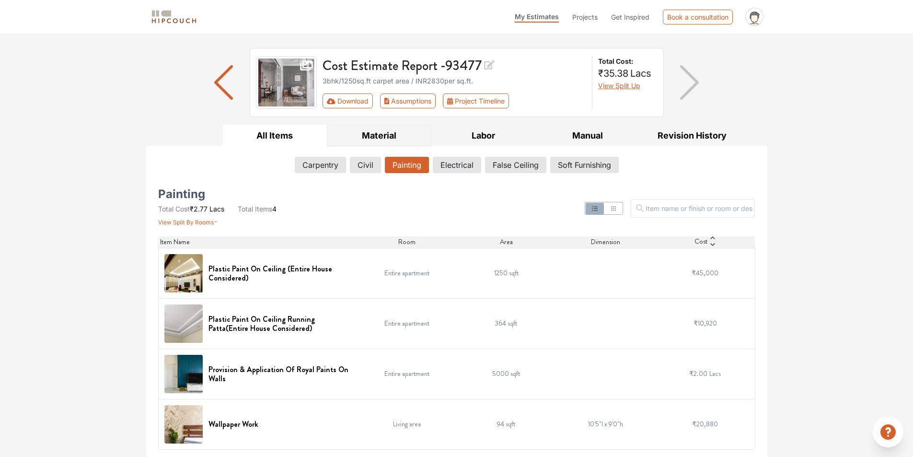
click at [388, 128] on button "Material" at bounding box center [379, 136] width 104 height 22
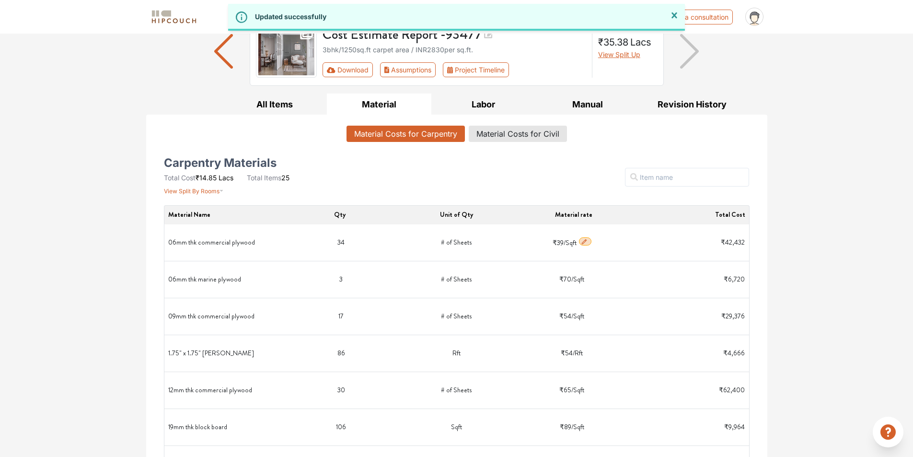
scroll to position [99, 0]
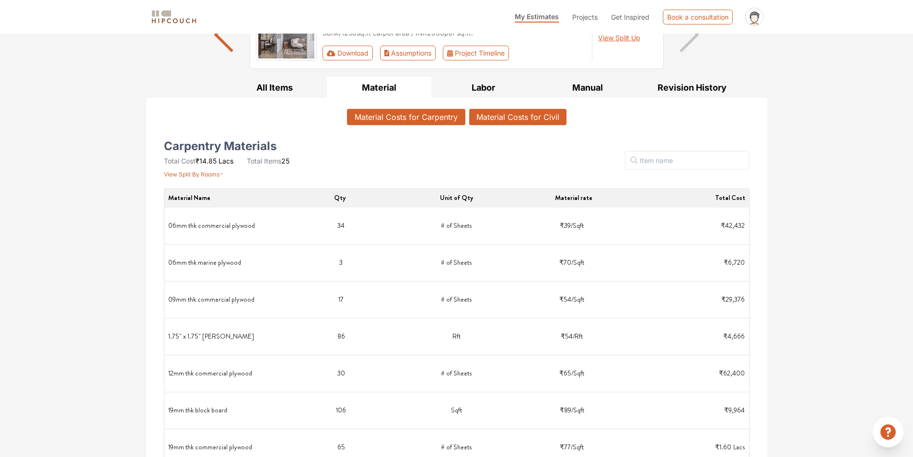
click at [523, 116] on button "Material Costs for Civil" at bounding box center [517, 117] width 97 height 16
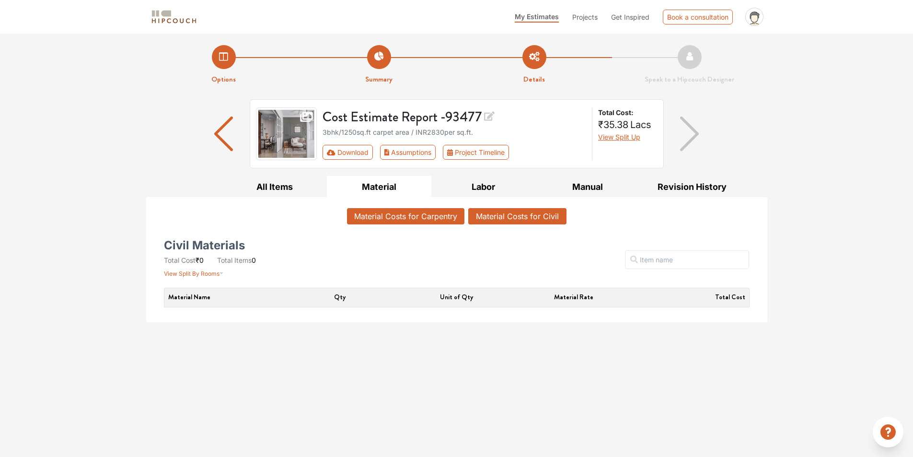
click at [430, 211] on button "Material Costs for Carpentry" at bounding box center [405, 216] width 117 height 16
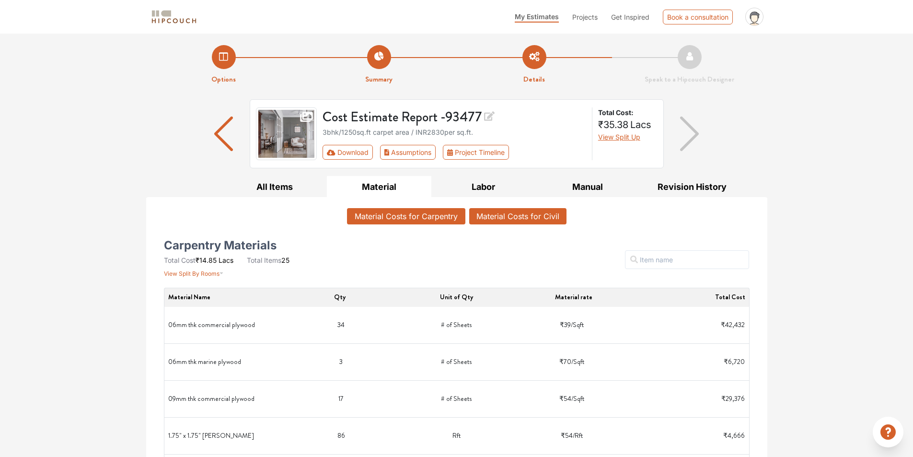
click at [500, 214] on button "Material Costs for Civil" at bounding box center [517, 216] width 97 height 16
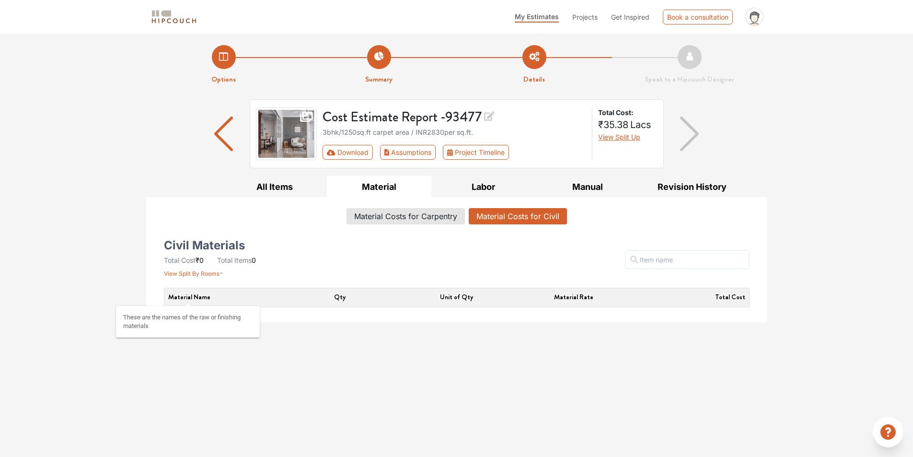
click at [182, 298] on span "Material Name" at bounding box center [189, 297] width 42 height 10
click at [683, 259] on input "text" at bounding box center [687, 259] width 124 height 19
click at [736, 295] on span "Total Cost" at bounding box center [730, 297] width 30 height 10
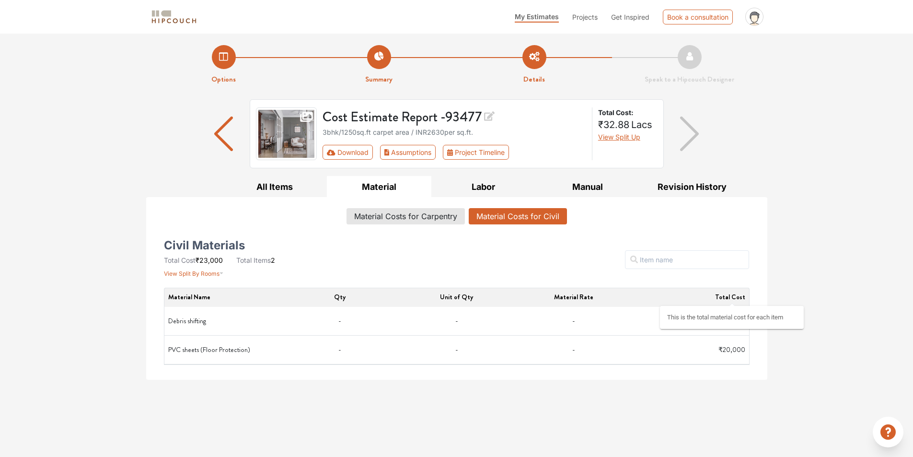
click at [733, 296] on span "Total Cost" at bounding box center [730, 297] width 30 height 10
click at [496, 186] on button "Labor" at bounding box center [483, 187] width 104 height 22
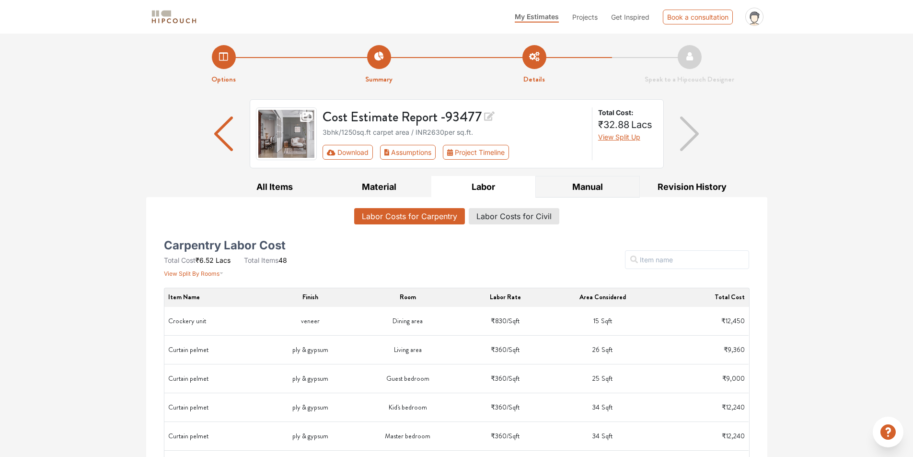
click at [599, 179] on button "Manual" at bounding box center [587, 187] width 104 height 22
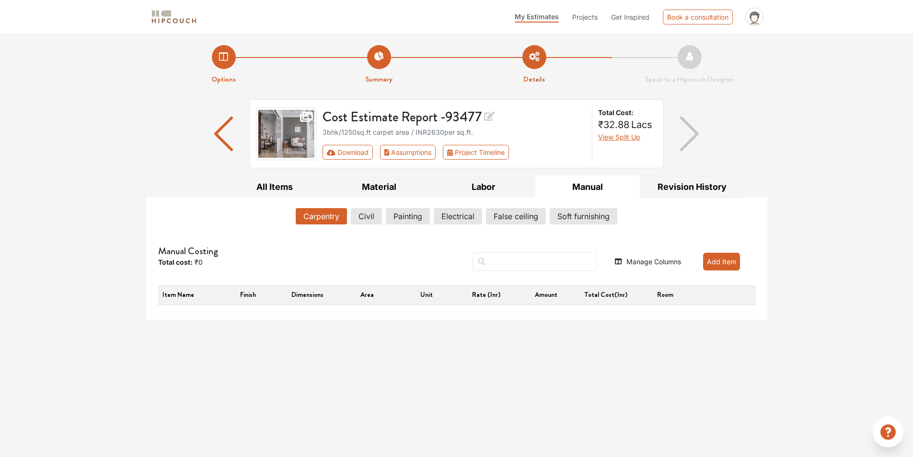
click at [665, 185] on button "Revision History" at bounding box center [692, 187] width 104 height 22
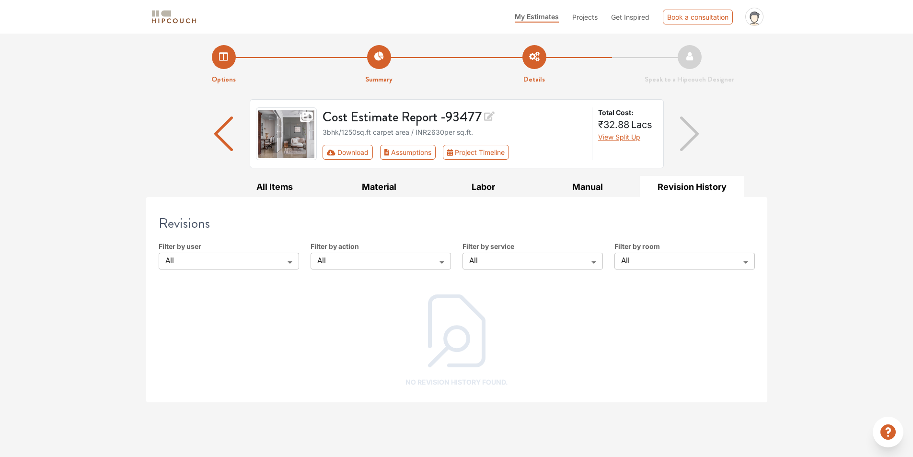
click at [583, 21] on span "Projects" at bounding box center [584, 17] width 25 height 8
click at [599, 35] on span "Completed Projects" at bounding box center [606, 35] width 62 height 10
click at [577, 20] on span "Projects" at bounding box center [584, 17] width 25 height 8
click at [588, 54] on span "Interior Design Projects For Inspiration" at bounding box center [634, 52] width 119 height 10
